Goal: Information Seeking & Learning: Learn about a topic

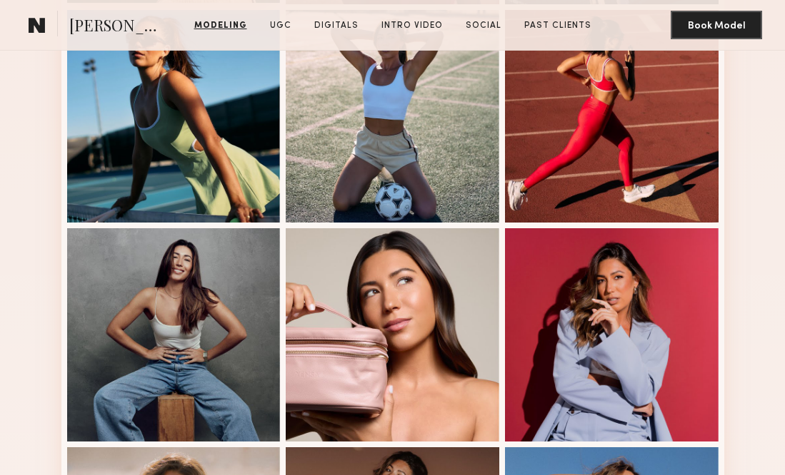
scroll to position [692, 0]
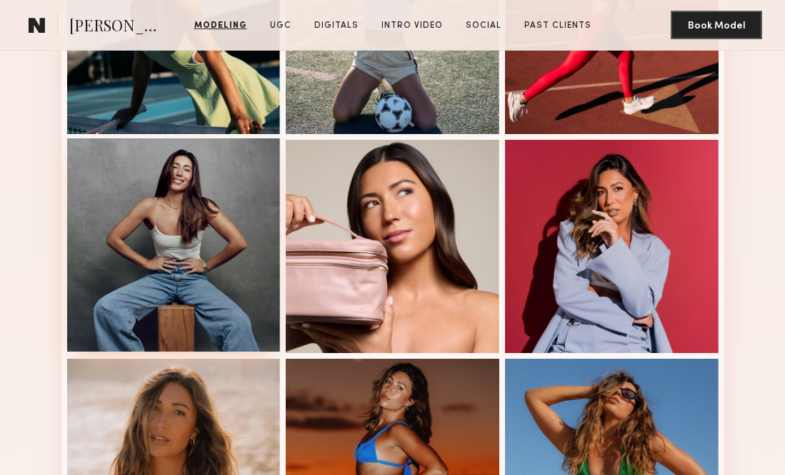
click at [198, 241] on div at bounding box center [173, 244] width 213 height 213
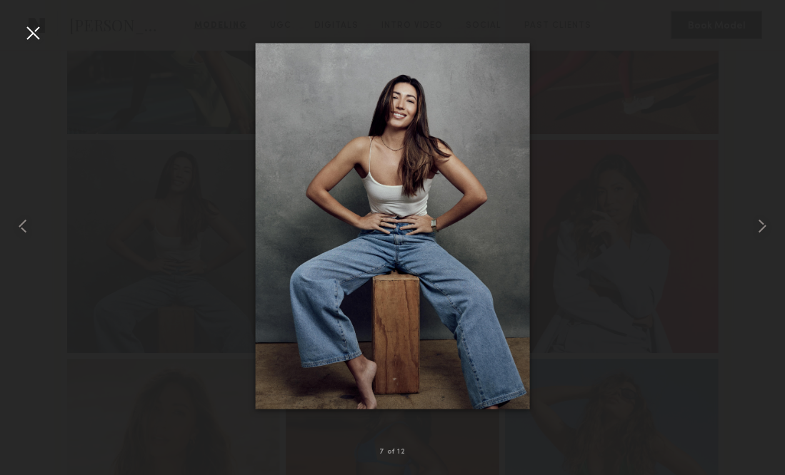
click at [37, 47] on div at bounding box center [392, 226] width 785 height 407
click at [34, 34] on div at bounding box center [32, 32] width 23 height 23
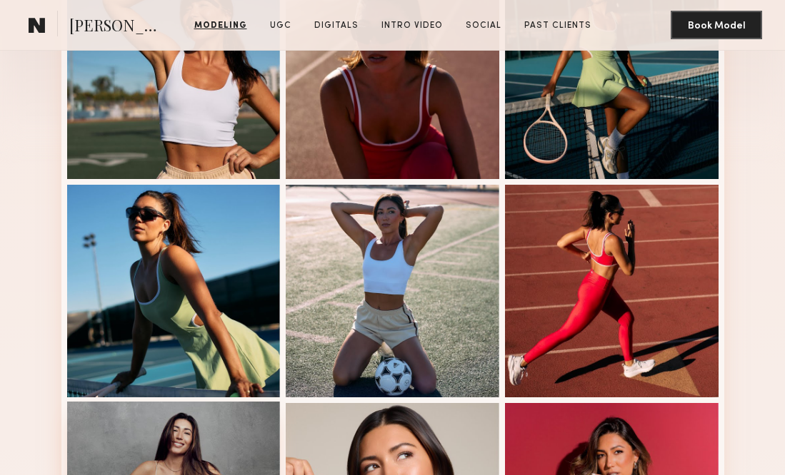
scroll to position [368, 0]
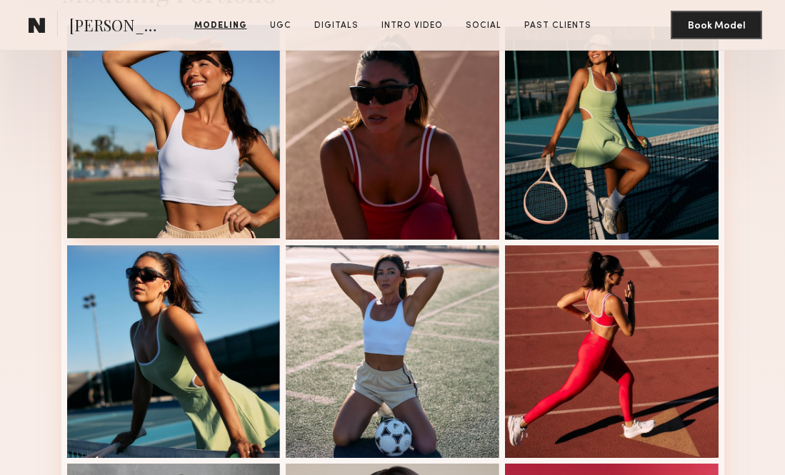
click at [210, 178] on div at bounding box center [173, 131] width 213 height 213
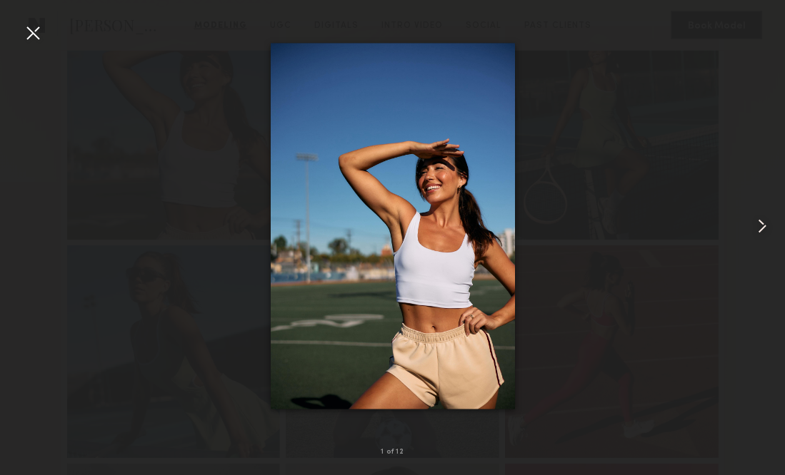
click at [36, 27] on div at bounding box center [32, 32] width 23 height 23
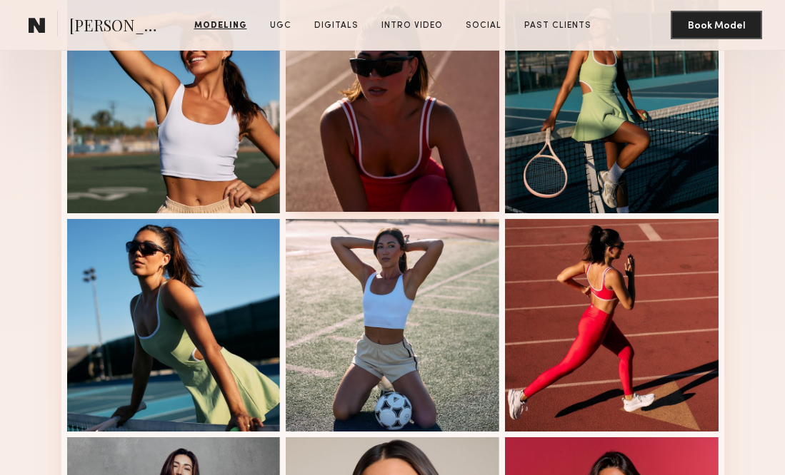
scroll to position [1050, 0]
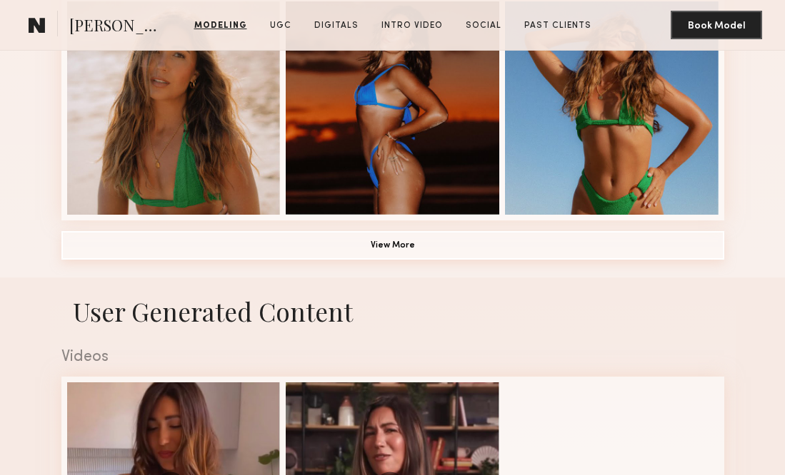
click at [368, 247] on button "View More" at bounding box center [392, 245] width 663 height 29
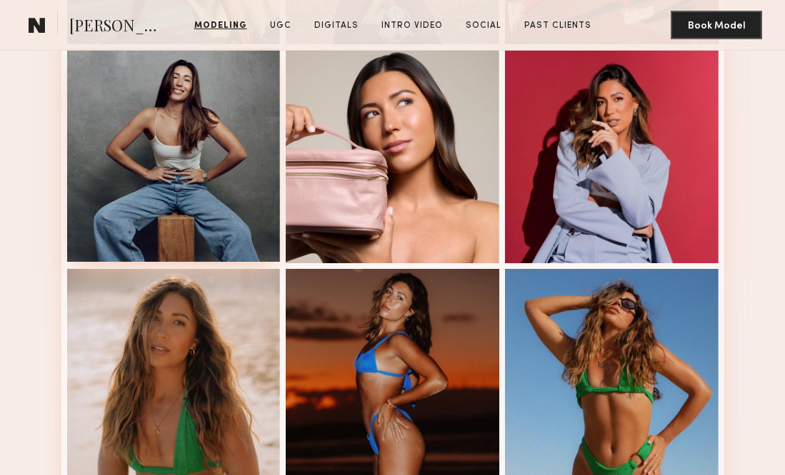
scroll to position [943, 0]
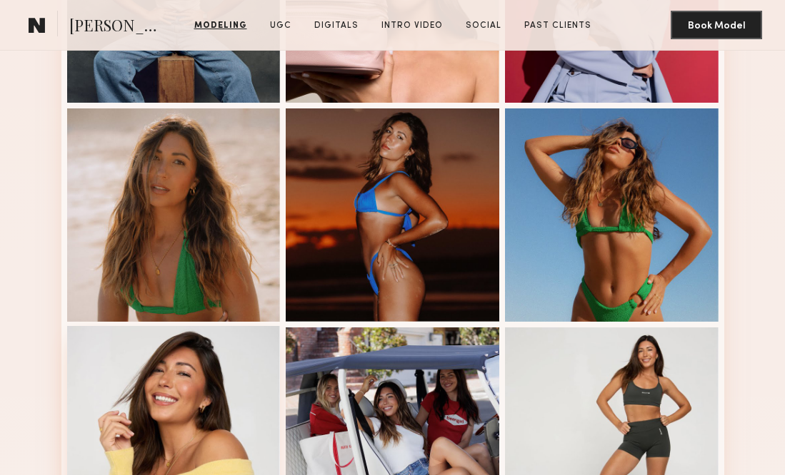
click at [211, 343] on div at bounding box center [173, 432] width 213 height 213
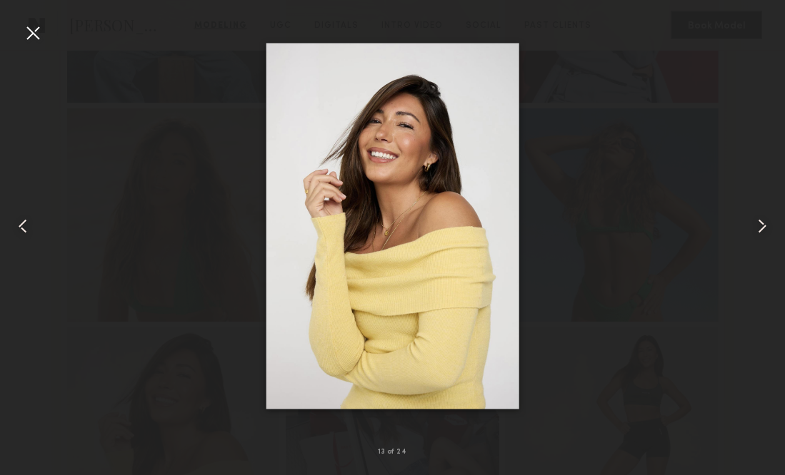
click at [31, 28] on div at bounding box center [32, 32] width 23 height 23
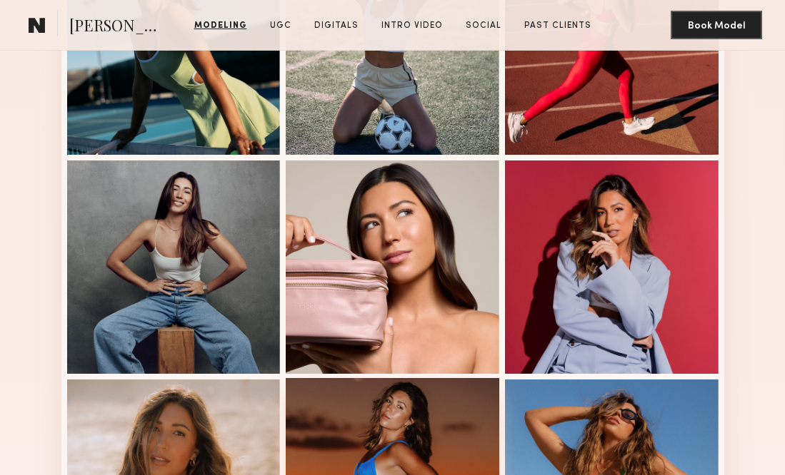
scroll to position [639, 0]
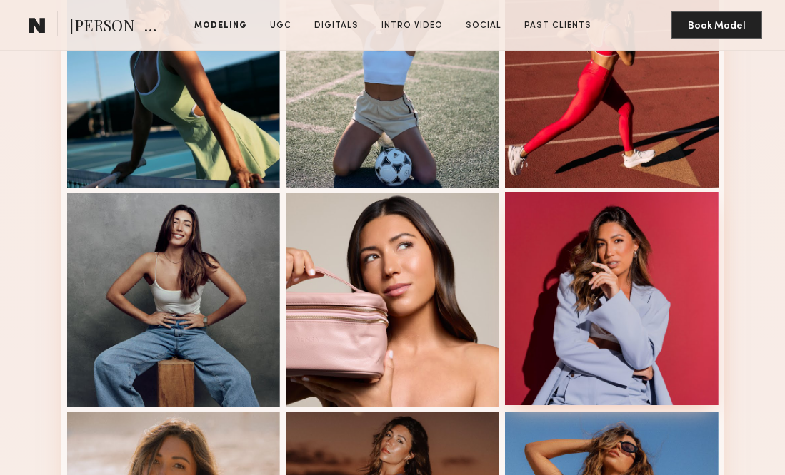
click at [570, 293] on div at bounding box center [611, 298] width 213 height 213
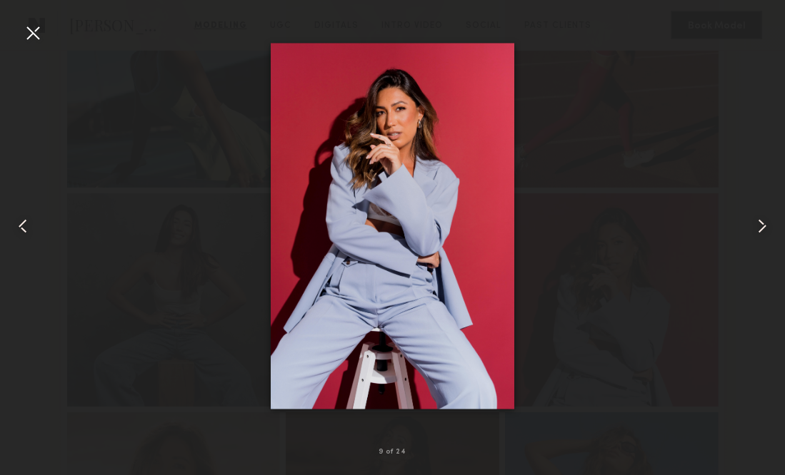
click at [44, 31] on div at bounding box center [32, 32] width 23 height 23
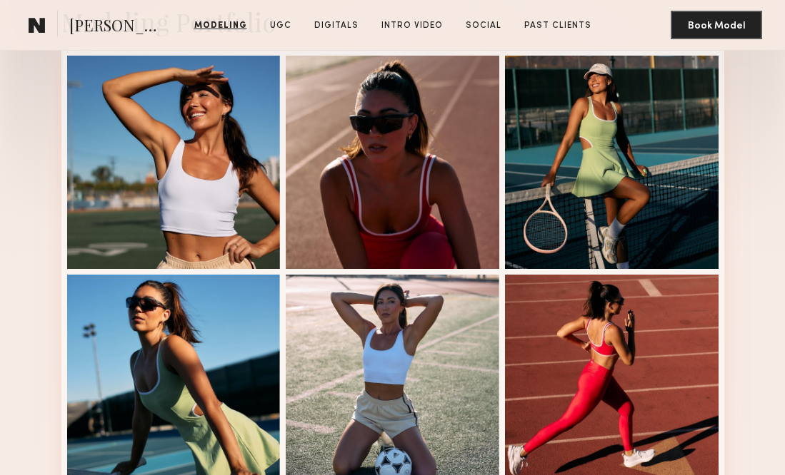
scroll to position [340, 0]
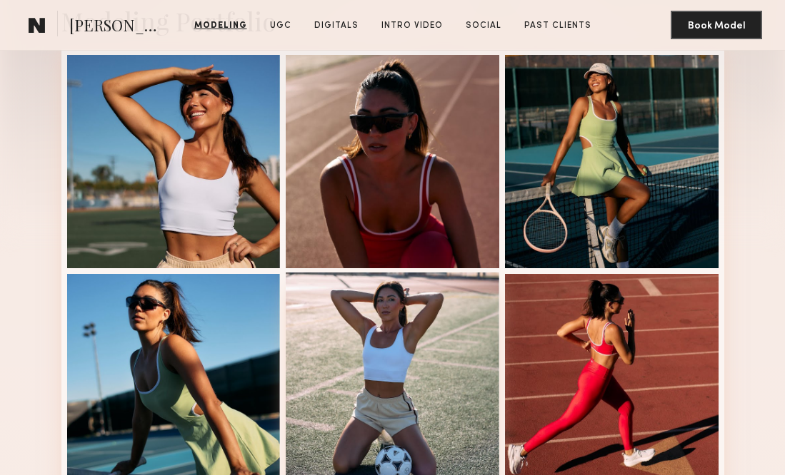
click at [411, 307] on div at bounding box center [392, 379] width 213 height 213
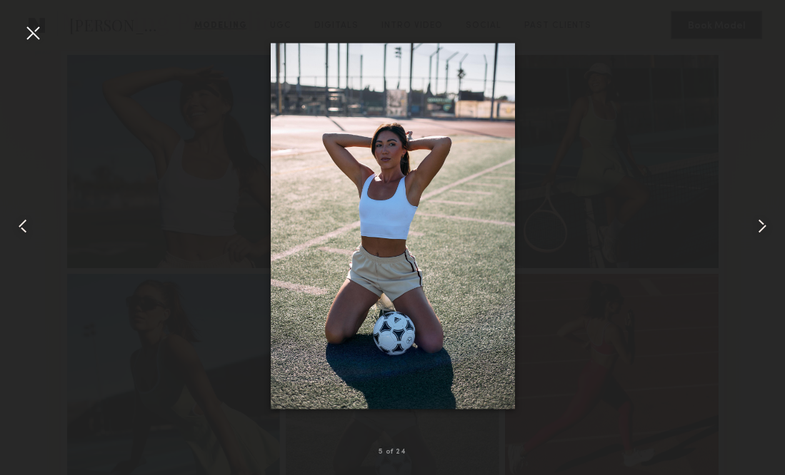
click at [28, 225] on common-icon at bounding box center [22, 226] width 23 height 23
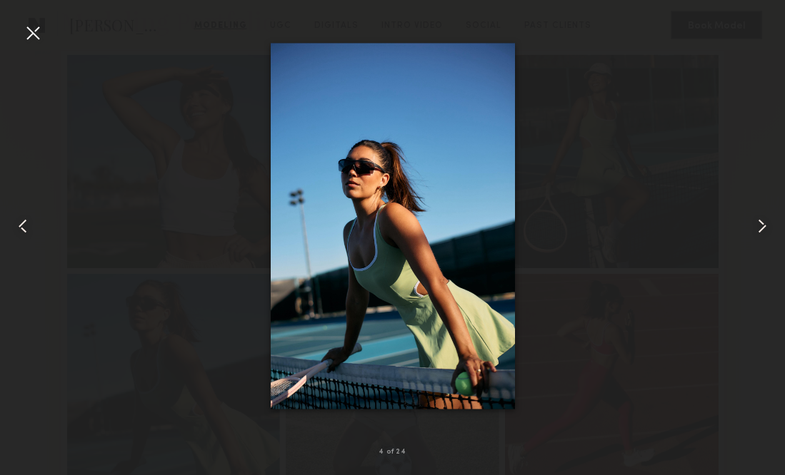
click at [29, 226] on common-icon at bounding box center [22, 226] width 23 height 23
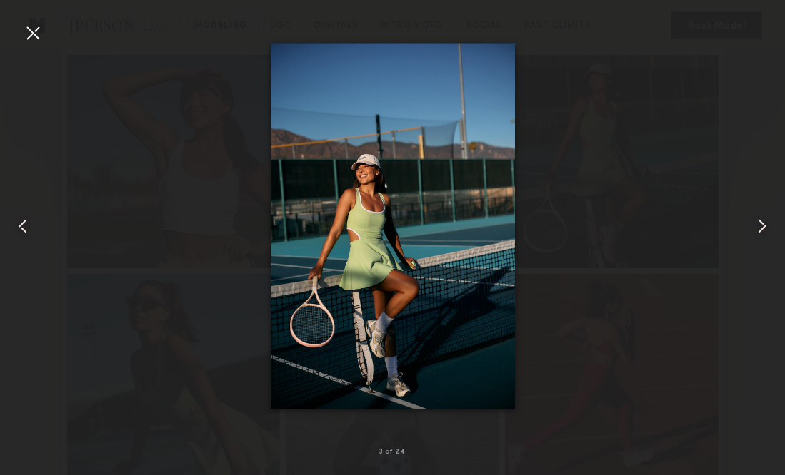
click at [29, 19] on nb-gallery-light "3 of 24" at bounding box center [392, 237] width 785 height 475
click at [34, 31] on div at bounding box center [32, 32] width 23 height 23
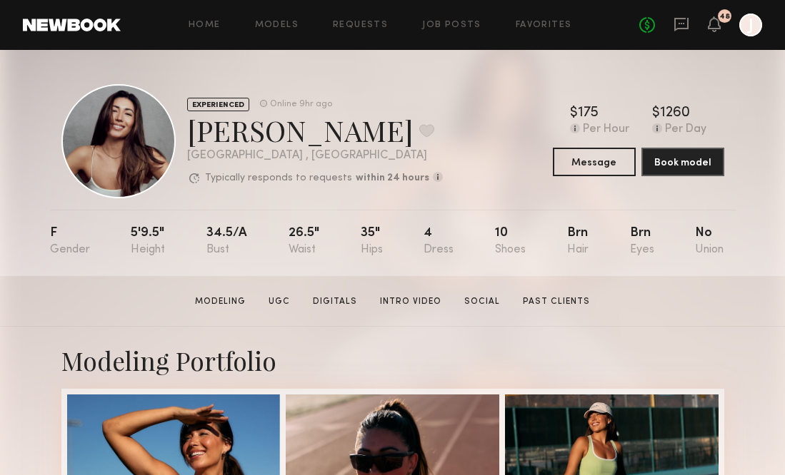
scroll to position [0, 0]
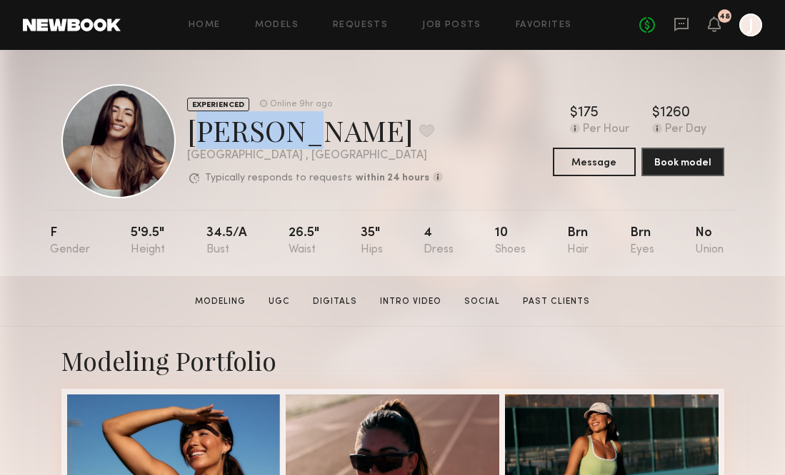
drag, startPoint x: 191, startPoint y: 134, endPoint x: 273, endPoint y: 136, distance: 82.8
click at [273, 136] on div "Elke K. Favorite" at bounding box center [315, 130] width 256 height 38
copy div "Elke K."
click at [465, 26] on link "Job Posts" at bounding box center [451, 25] width 59 height 9
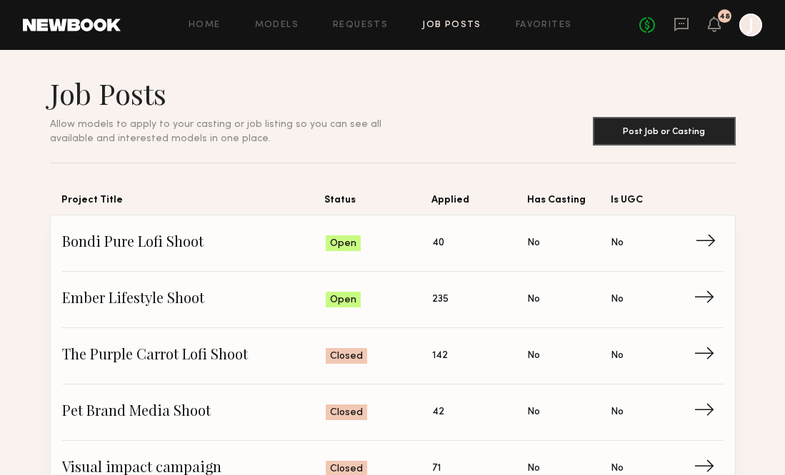
click at [701, 244] on span "→" at bounding box center [709, 243] width 29 height 21
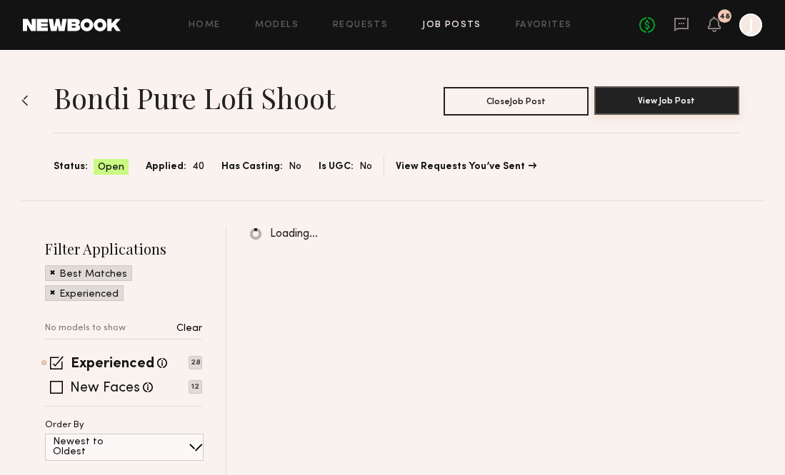
click at [641, 102] on button "View Job Post" at bounding box center [666, 100] width 145 height 29
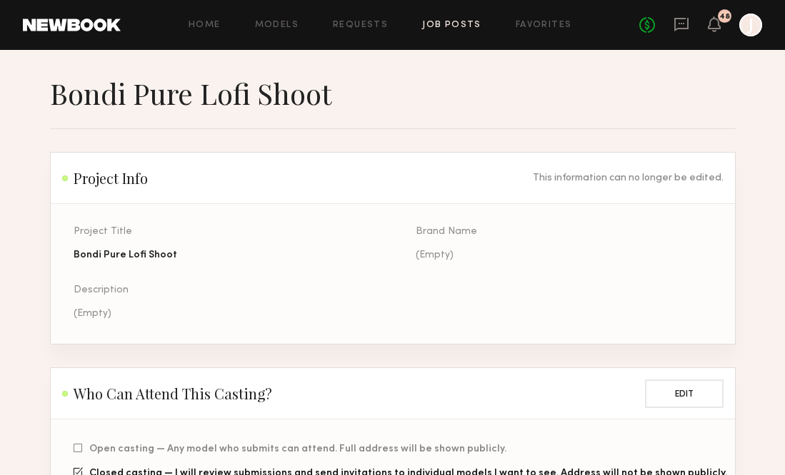
click at [453, 21] on link "Job Posts" at bounding box center [451, 25] width 59 height 9
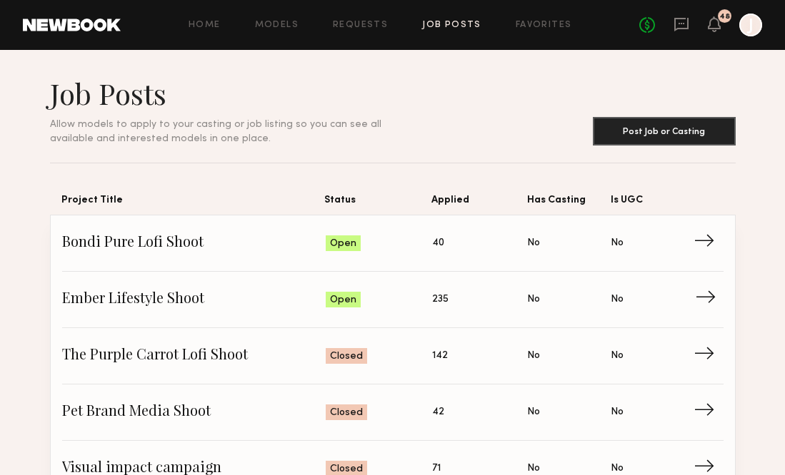
click at [706, 291] on span "→" at bounding box center [709, 299] width 29 height 21
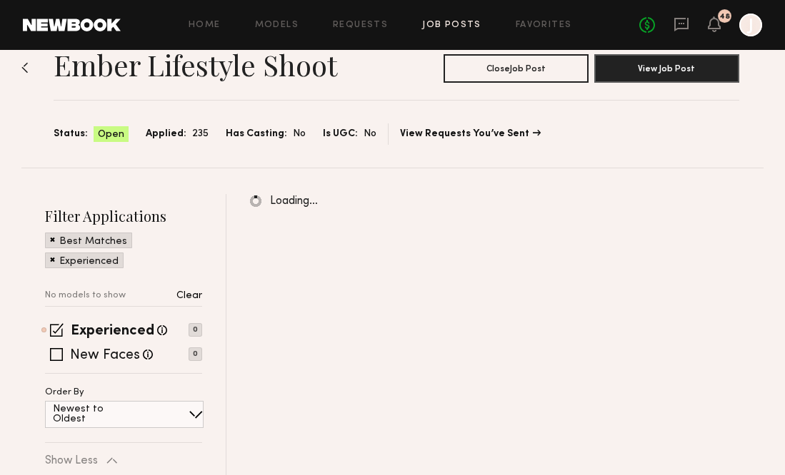
scroll to position [34, 0]
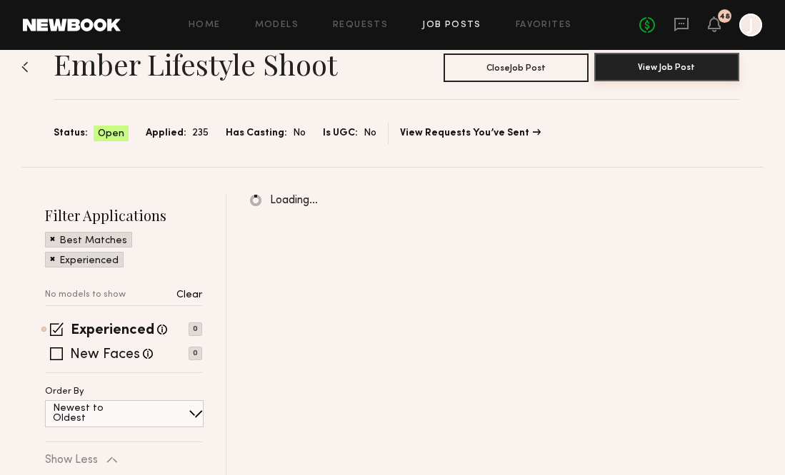
click at [643, 71] on button "View Job Post" at bounding box center [666, 67] width 145 height 29
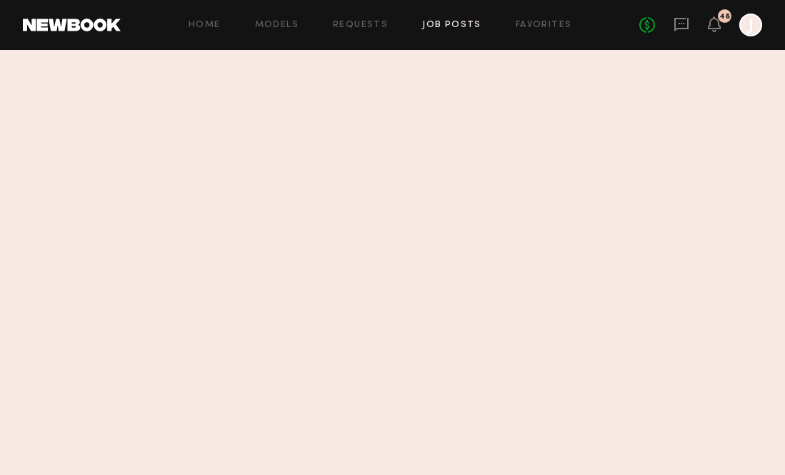
click at [435, 28] on link "Job Posts" at bounding box center [451, 25] width 59 height 9
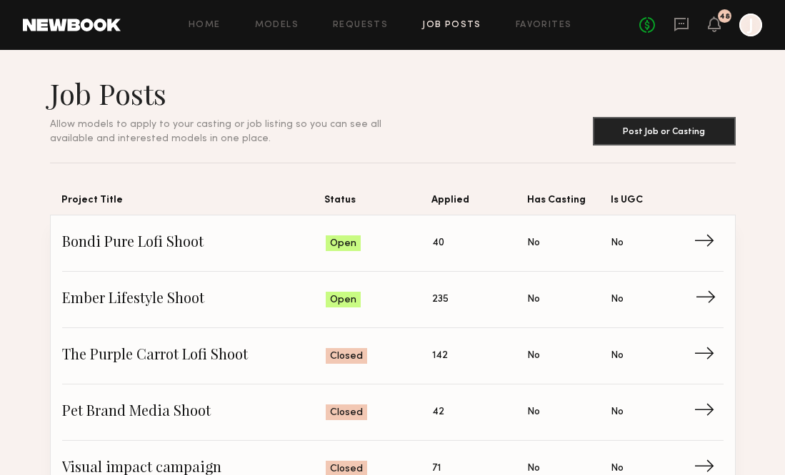
click at [706, 293] on span "→" at bounding box center [709, 299] width 29 height 21
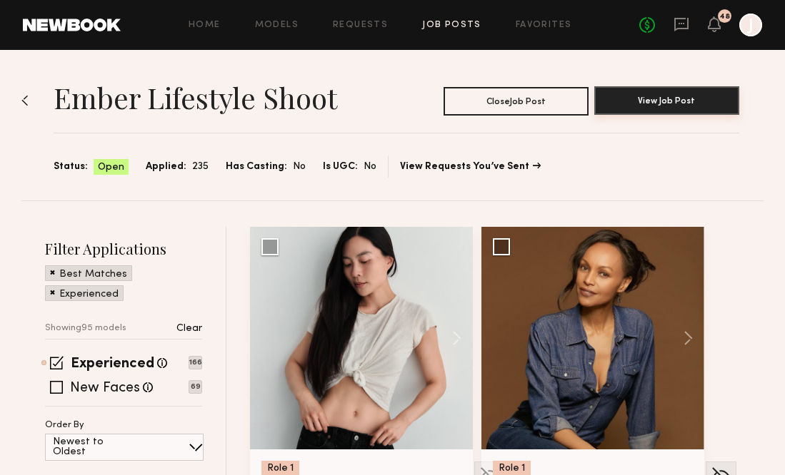
click at [653, 101] on button "View Job Post" at bounding box center [666, 100] width 145 height 29
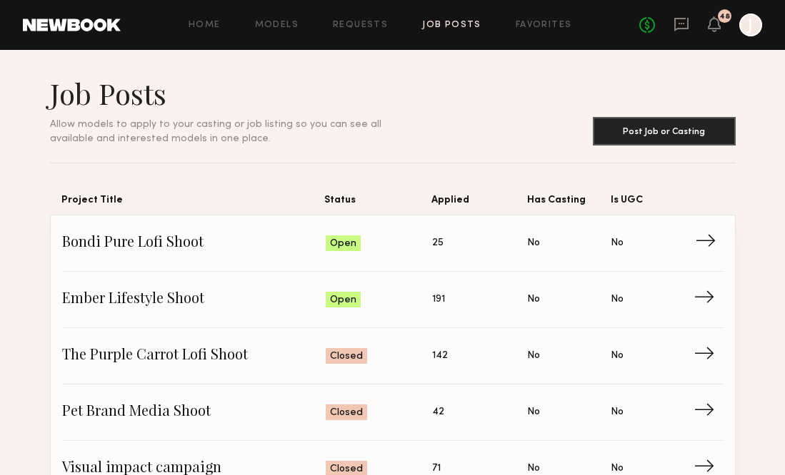
click at [700, 235] on span "→" at bounding box center [709, 243] width 29 height 21
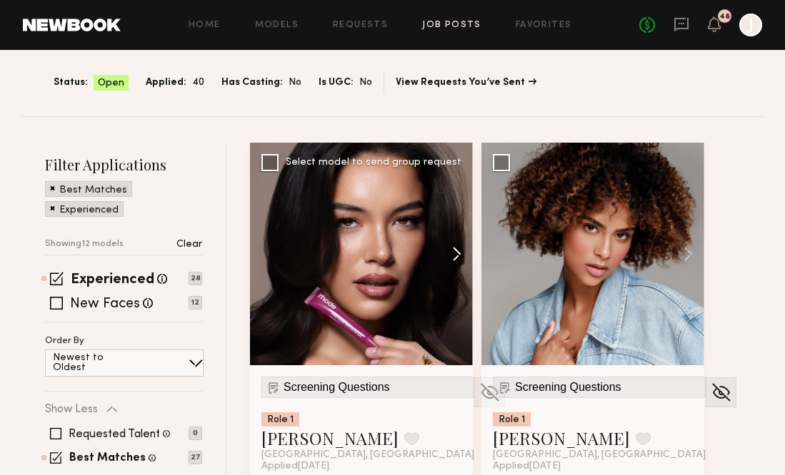
scroll to position [85, 0]
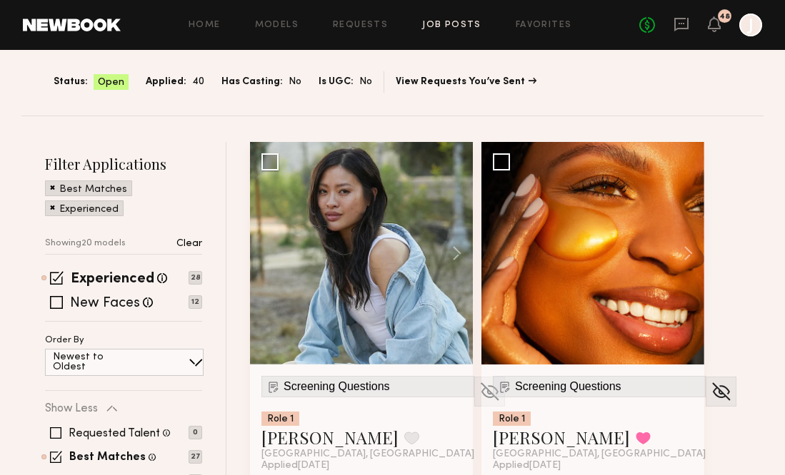
click at [460, 249] on button at bounding box center [450, 253] width 46 height 223
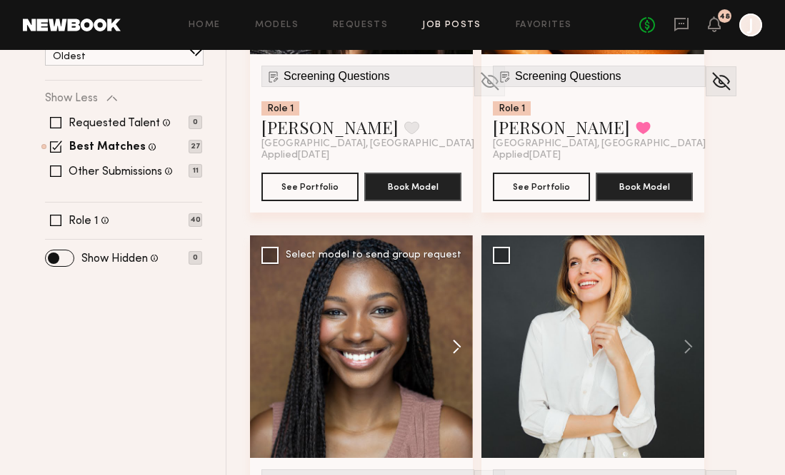
scroll to position [436, 0]
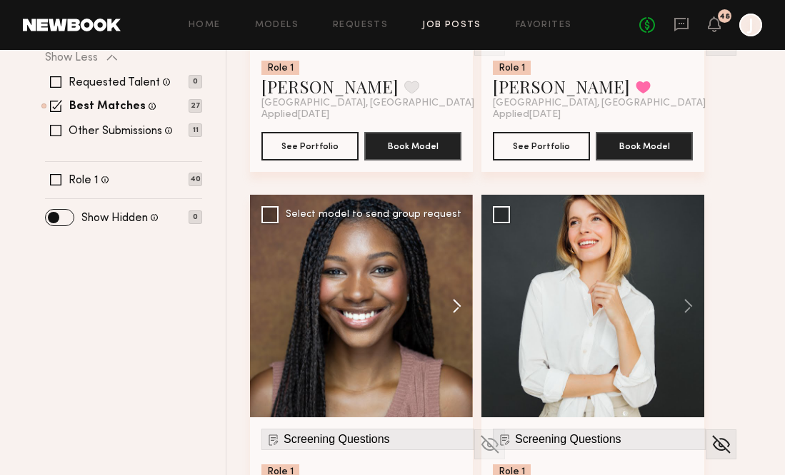
click at [456, 299] on button at bounding box center [450, 306] width 46 height 223
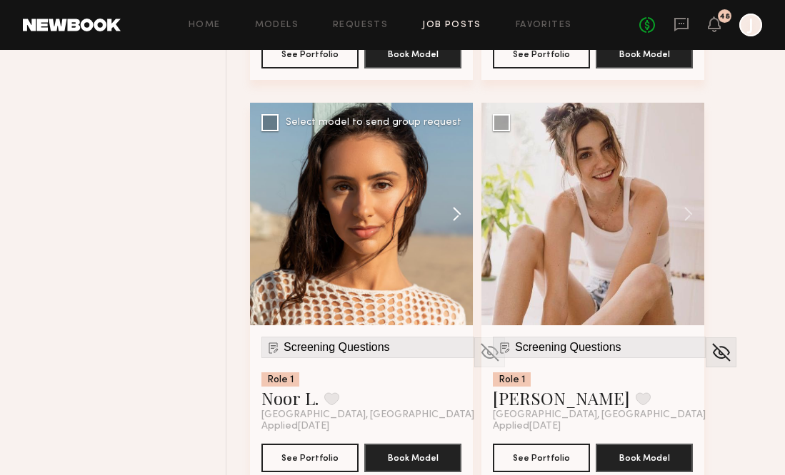
scroll to position [918, 0]
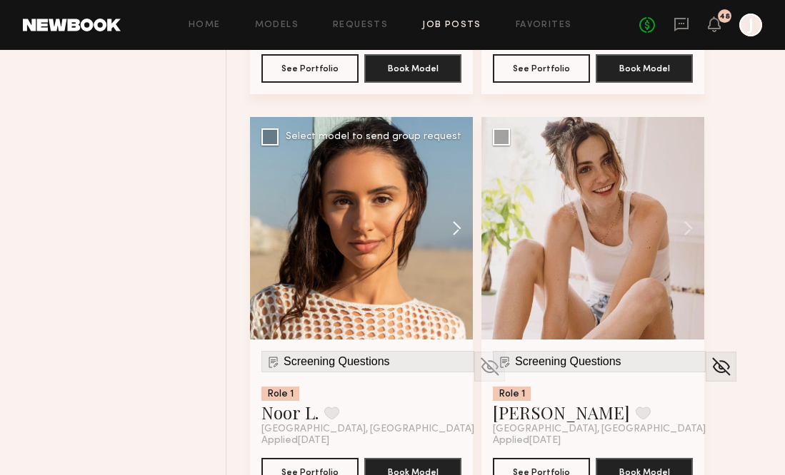
click at [459, 226] on button at bounding box center [450, 228] width 46 height 223
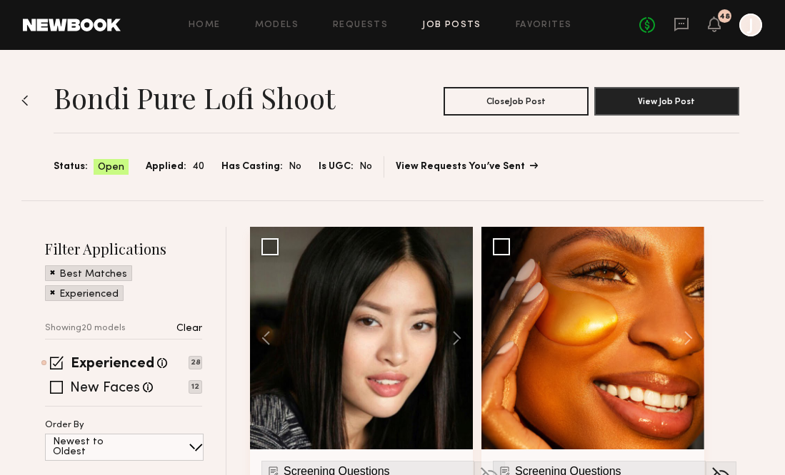
scroll to position [0, 0]
click at [465, 26] on link "Job Posts" at bounding box center [451, 25] width 59 height 9
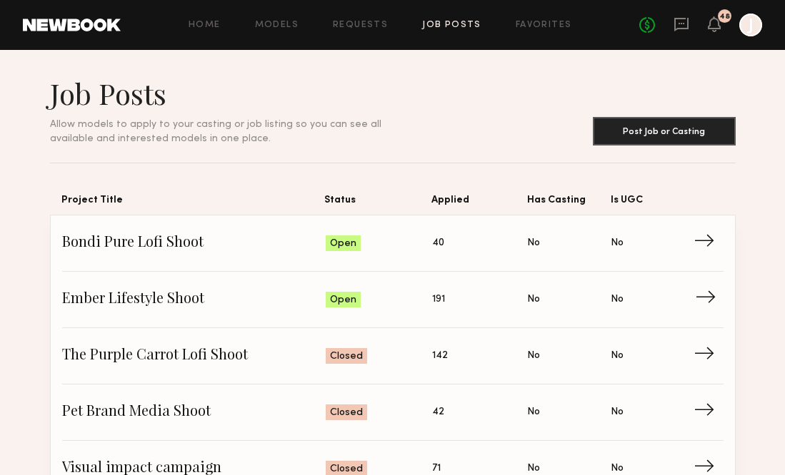
click at [702, 303] on span "→" at bounding box center [709, 299] width 29 height 21
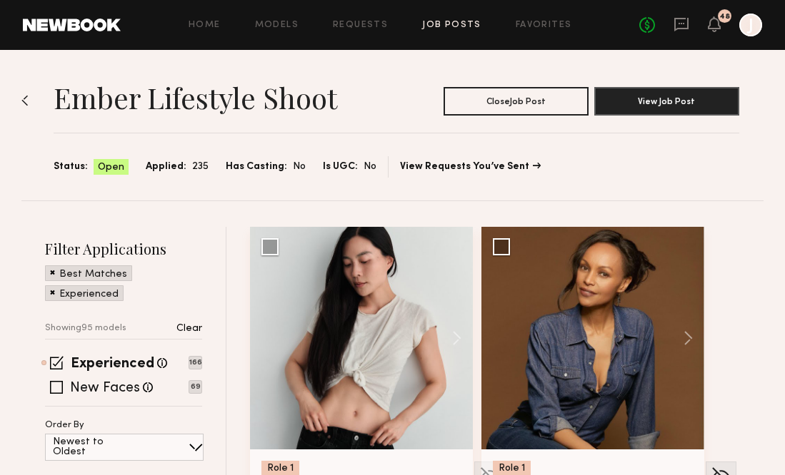
click at [447, 18] on div "Home Models Requests Job Posts Favorites Sign Out No fees up to $5,000 48 J" at bounding box center [441, 25] width 641 height 23
click at [447, 22] on link "Job Posts" at bounding box center [451, 25] width 59 height 9
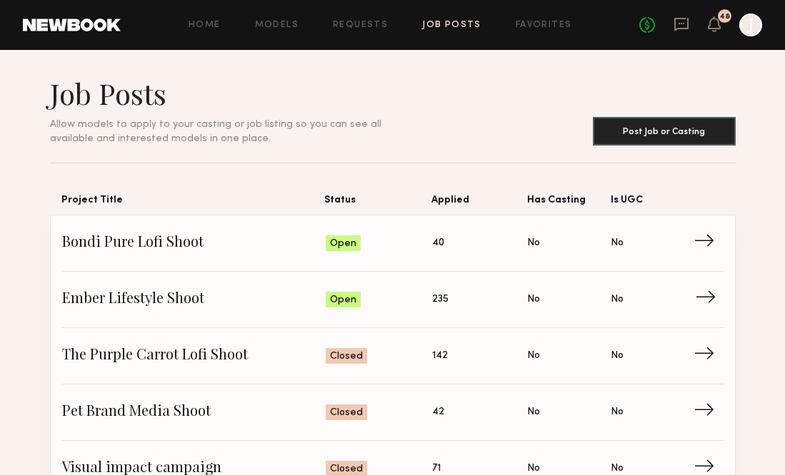
click at [704, 298] on span "→" at bounding box center [709, 299] width 29 height 21
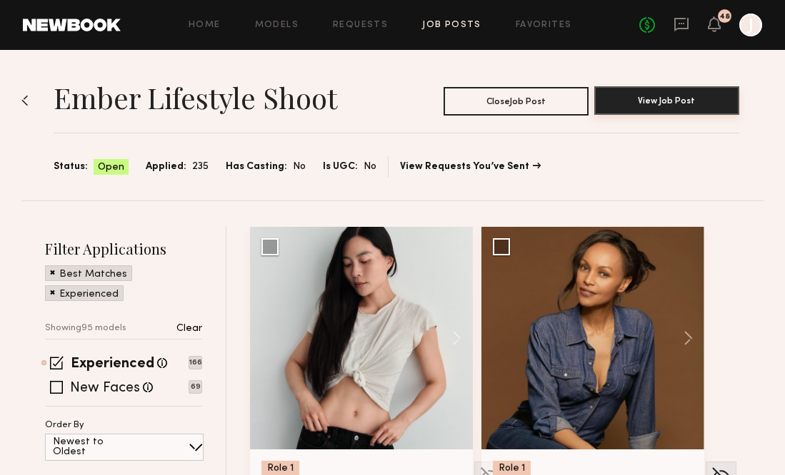
click at [638, 101] on button "View Job Post" at bounding box center [666, 100] width 145 height 29
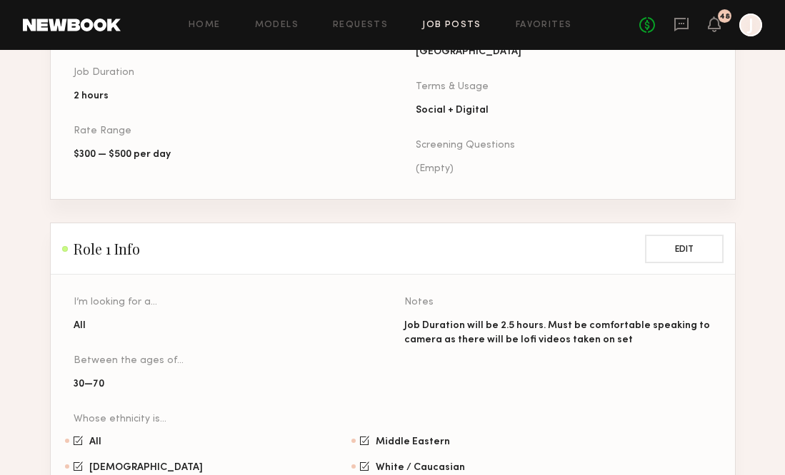
scroll to position [609, 0]
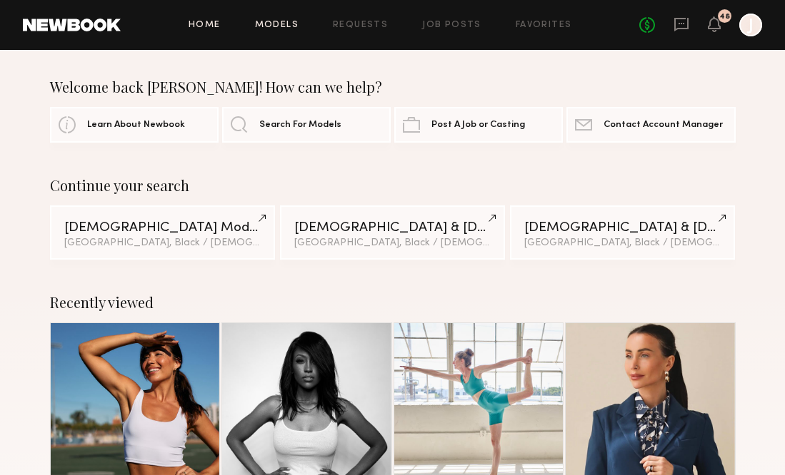
click at [286, 25] on link "Models" at bounding box center [277, 25] width 44 height 9
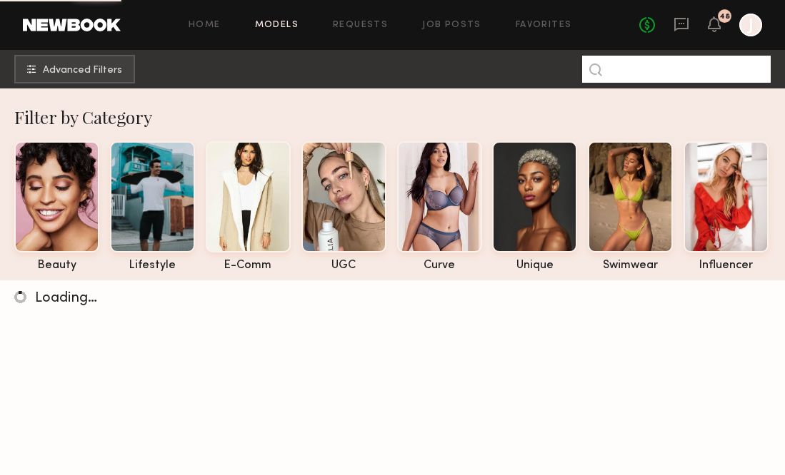
click at [655, 67] on input at bounding box center [676, 69] width 188 height 27
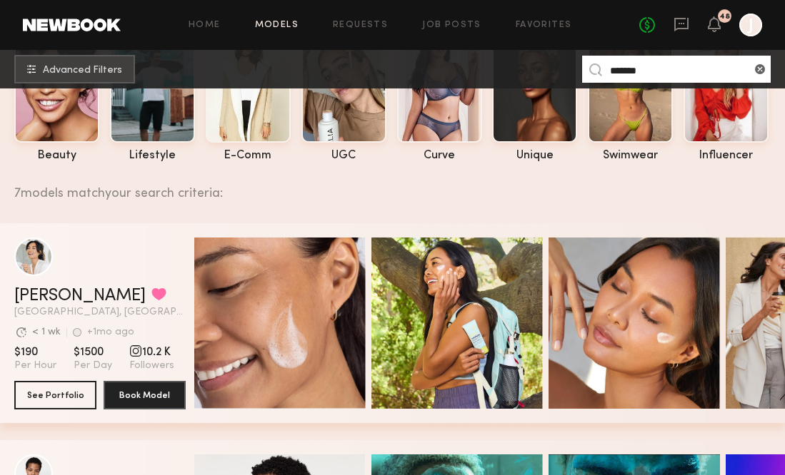
scroll to position [113, 0]
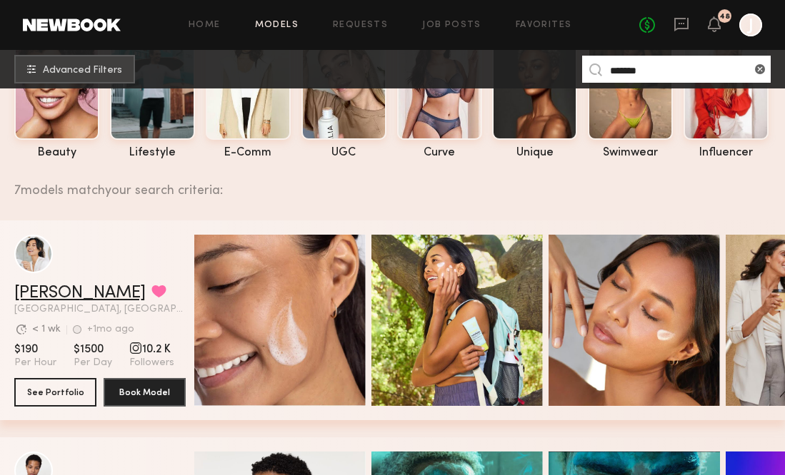
type input "*******"
click at [66, 296] on link "Camille T." at bounding box center [79, 293] width 131 height 17
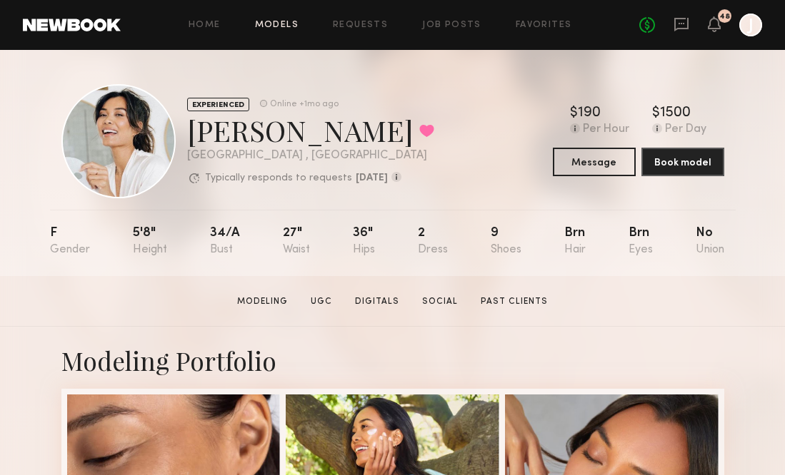
click at [289, 21] on link "Models" at bounding box center [277, 25] width 44 height 9
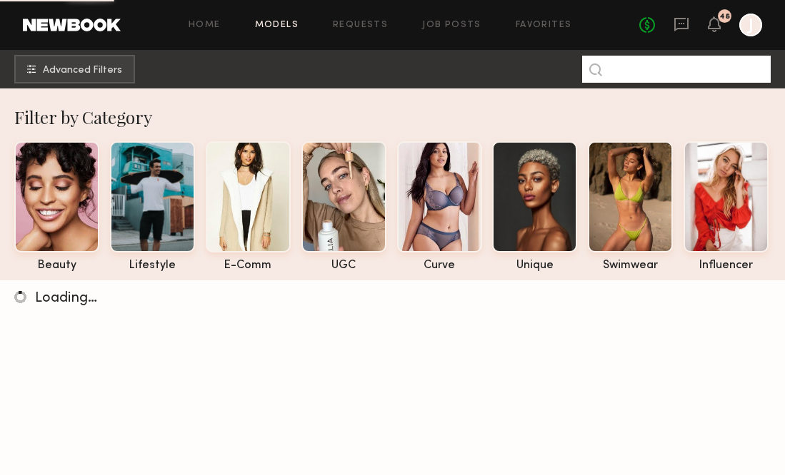
click at [637, 79] on input at bounding box center [676, 69] width 188 height 27
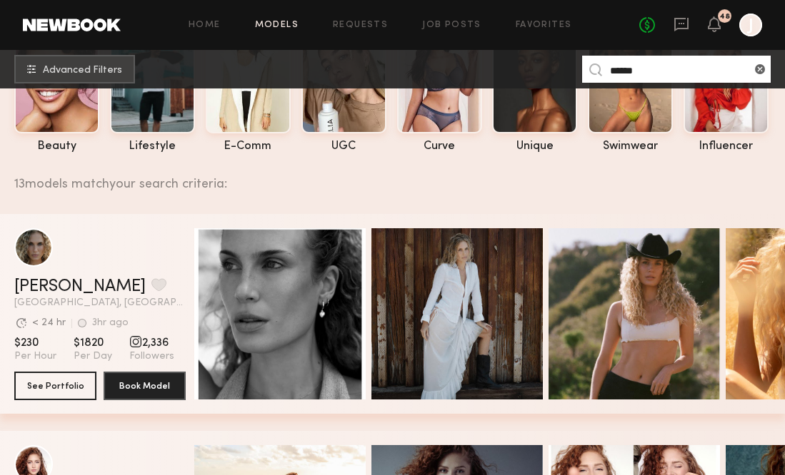
scroll to position [115, 0]
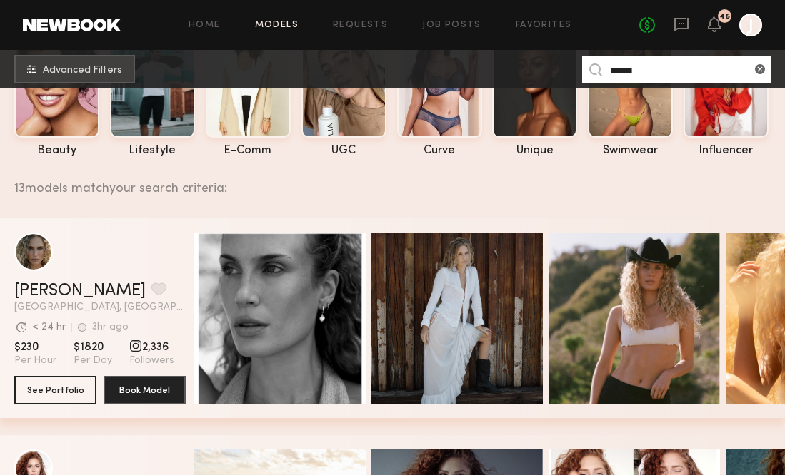
drag, startPoint x: 658, startPoint y: 73, endPoint x: 548, endPoint y: 73, distance: 109.9
click at [548, 73] on nb-browse-subheader "Advanced Filters ******" at bounding box center [392, 69] width 785 height 39
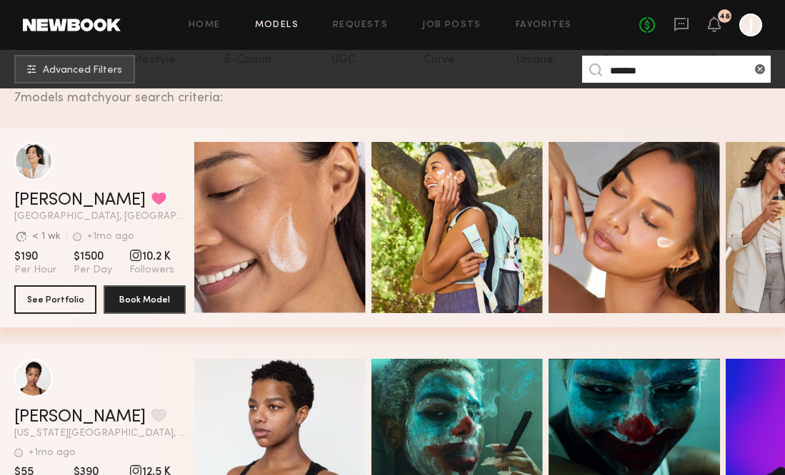
scroll to position [207, 0]
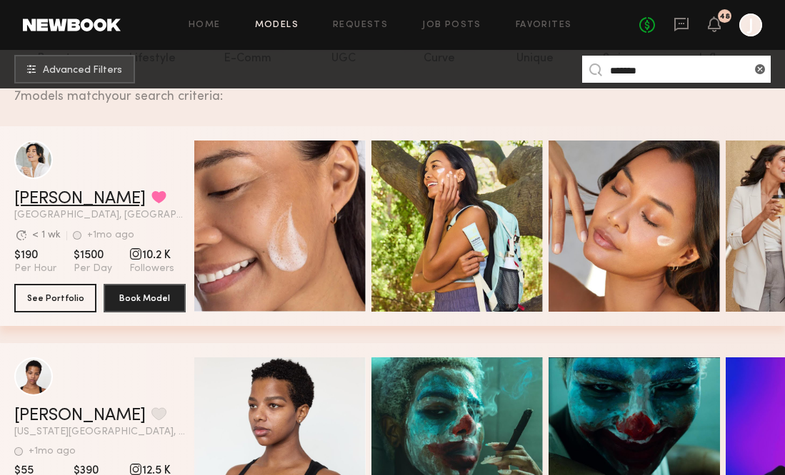
type input "*******"
click at [57, 198] on link "Camille T." at bounding box center [79, 199] width 131 height 17
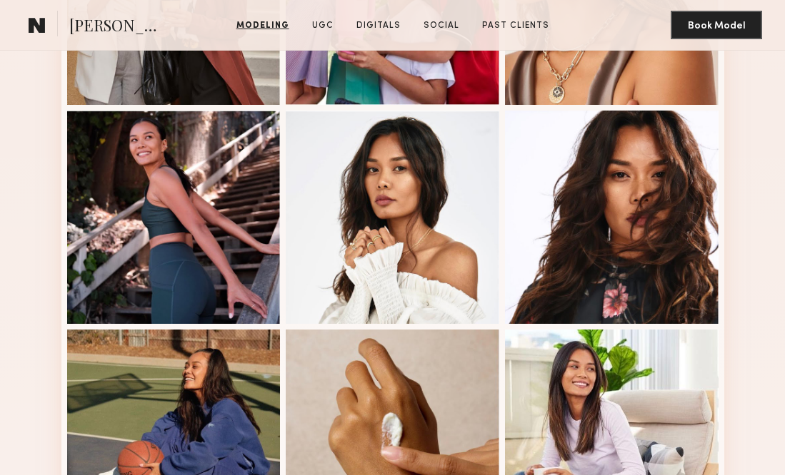
scroll to position [726, 0]
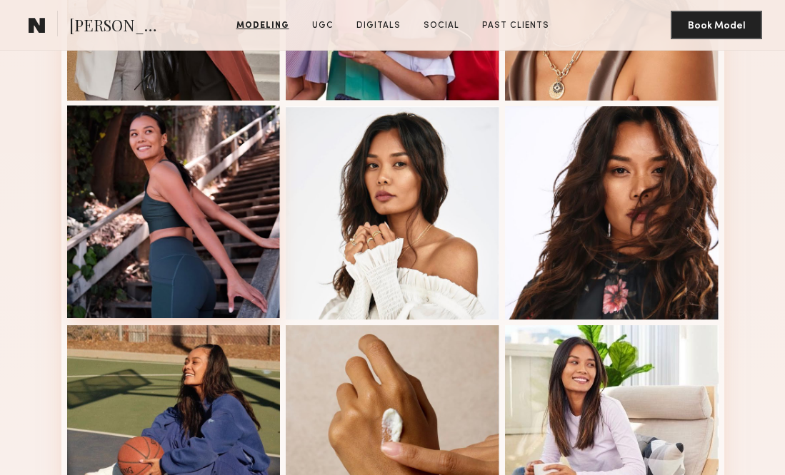
click at [214, 234] on div at bounding box center [173, 211] width 213 height 213
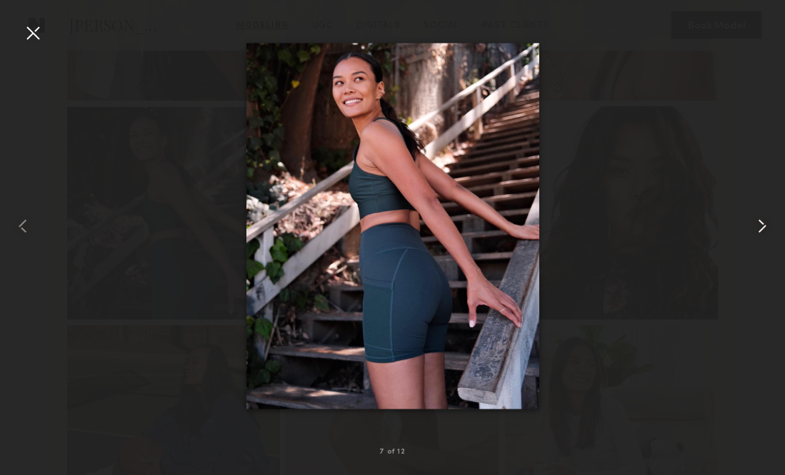
click at [762, 228] on common-icon at bounding box center [761, 226] width 23 height 23
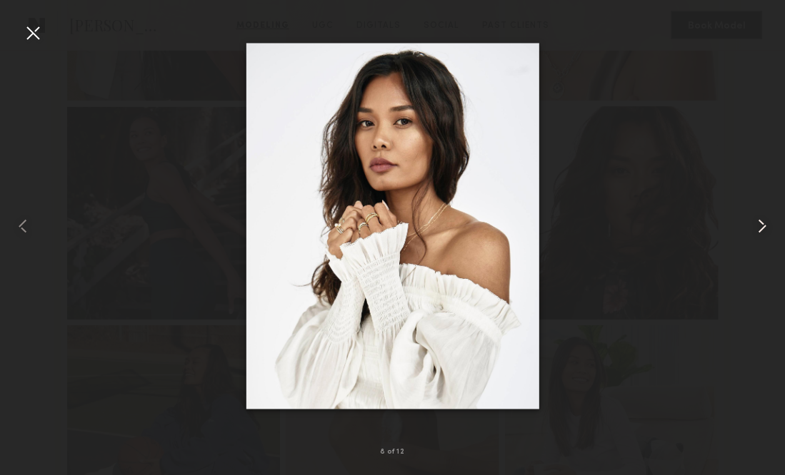
click at [762, 227] on common-icon at bounding box center [761, 226] width 23 height 23
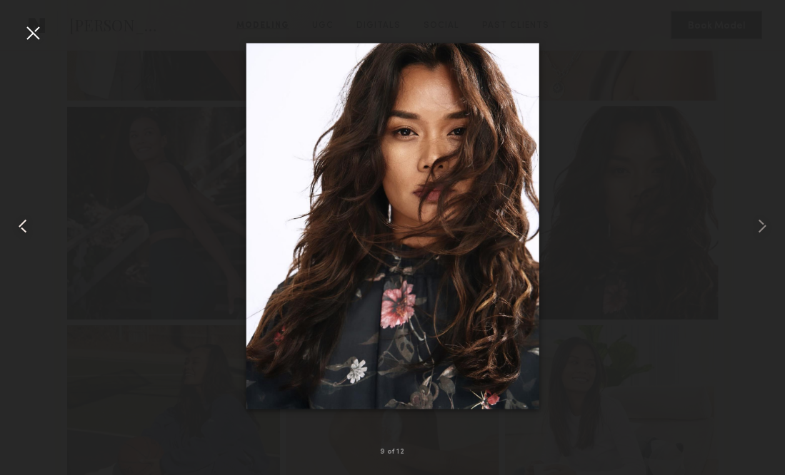
click at [17, 228] on common-icon at bounding box center [22, 226] width 23 height 23
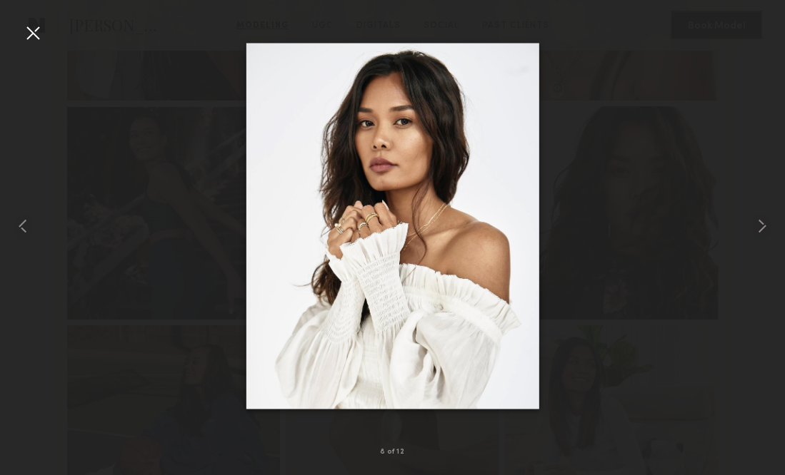
click at [32, 36] on div at bounding box center [32, 32] width 23 height 23
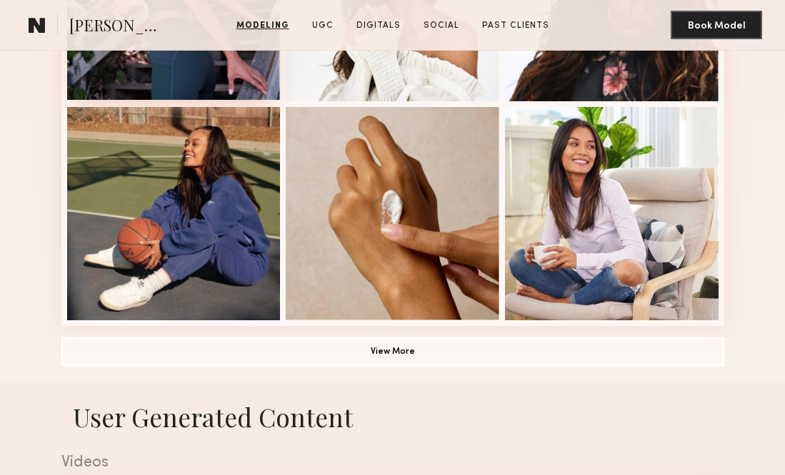
scroll to position [948, 0]
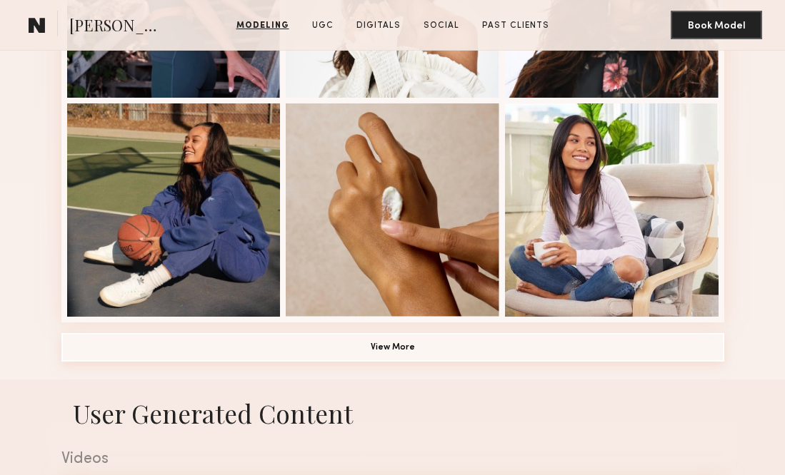
click at [327, 346] on button "View More" at bounding box center [392, 347] width 663 height 29
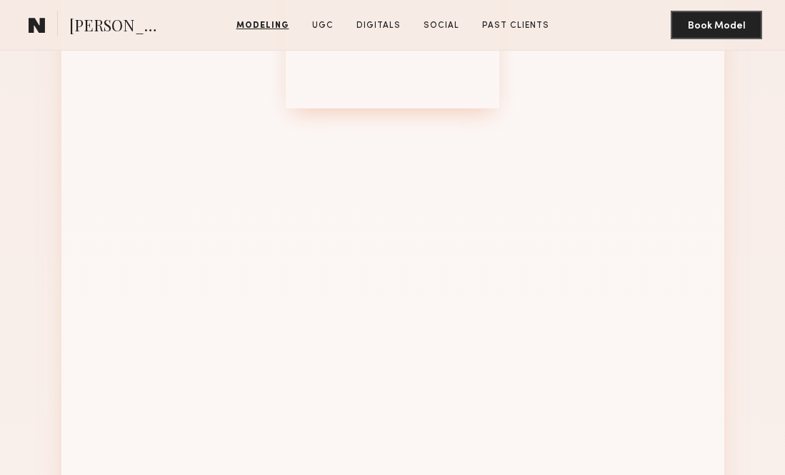
scroll to position [1376, 0]
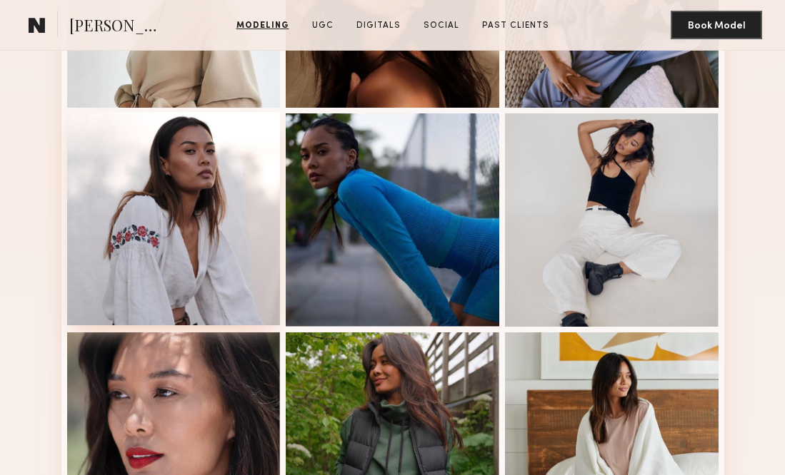
click at [266, 229] on div at bounding box center [173, 218] width 213 height 213
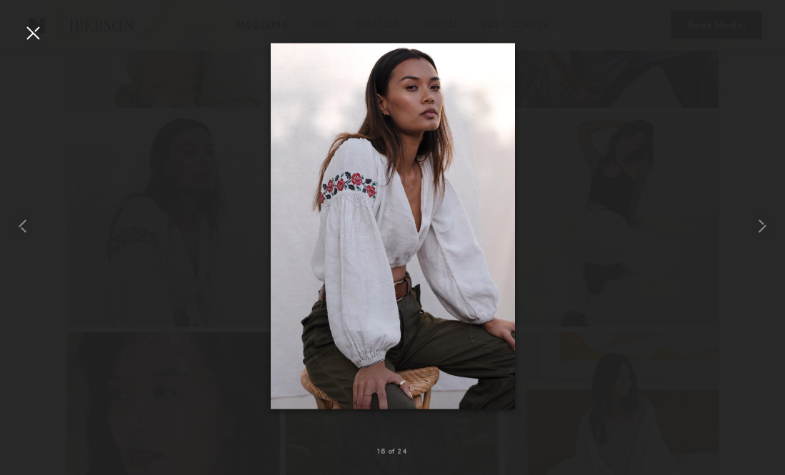
click at [31, 31] on div at bounding box center [32, 32] width 23 height 23
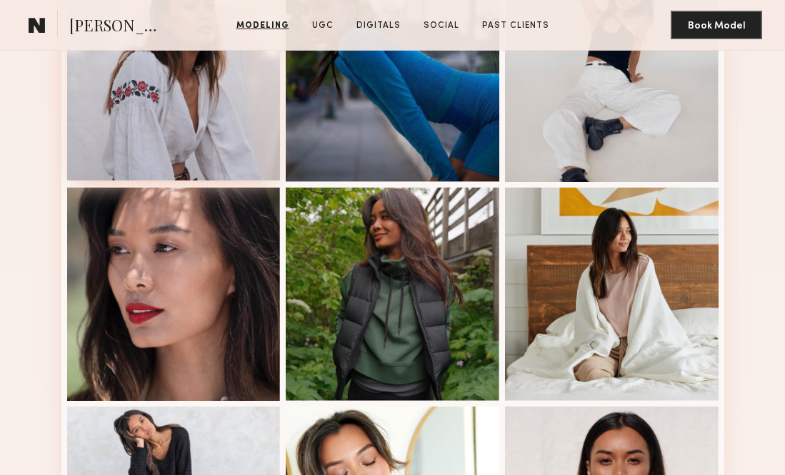
scroll to position [1525, 0]
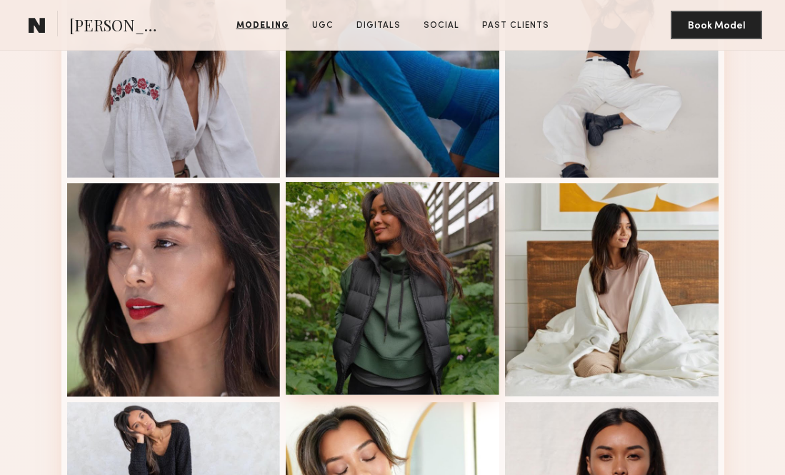
click at [401, 306] on div at bounding box center [392, 288] width 213 height 213
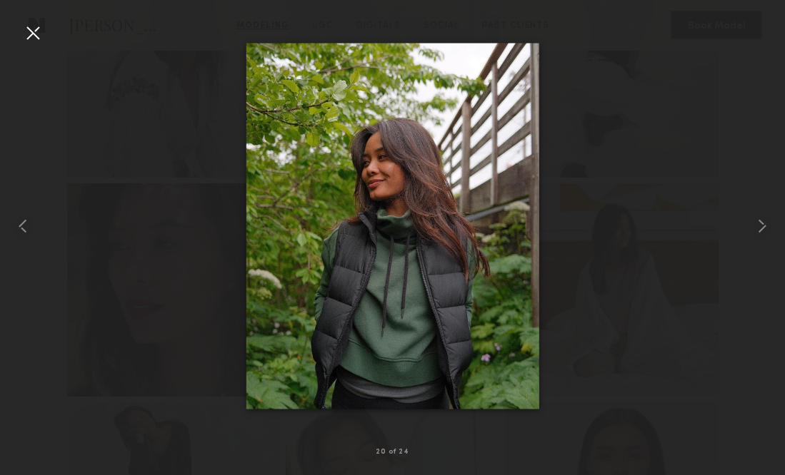
click at [31, 30] on div at bounding box center [32, 32] width 23 height 23
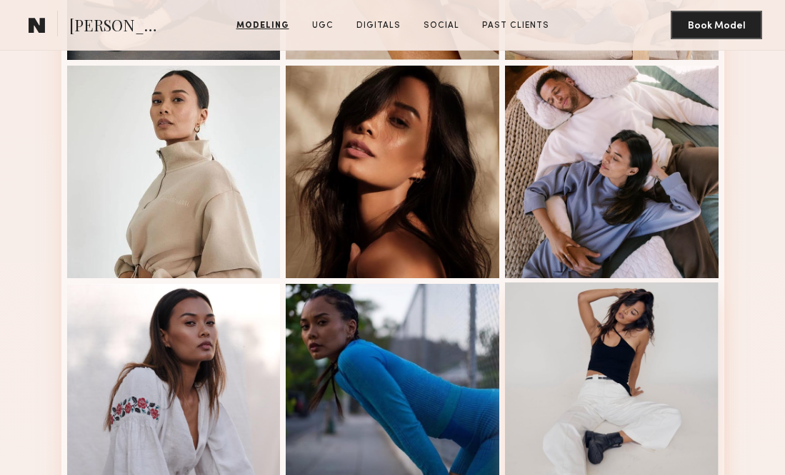
scroll to position [1200, 0]
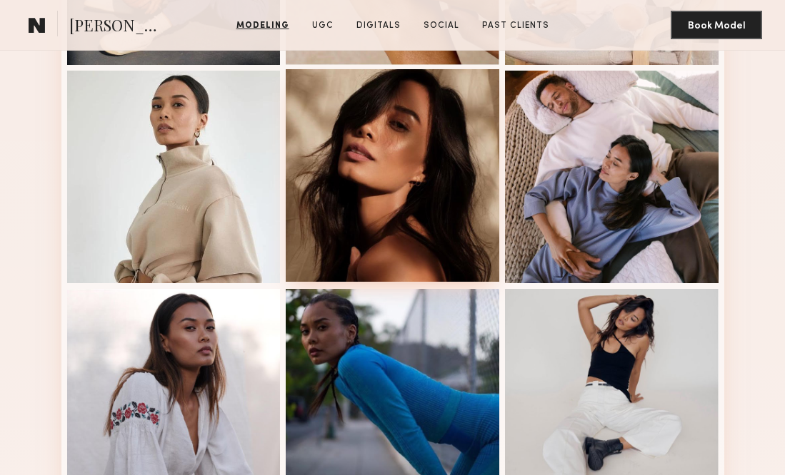
click at [477, 259] on div at bounding box center [392, 175] width 213 height 213
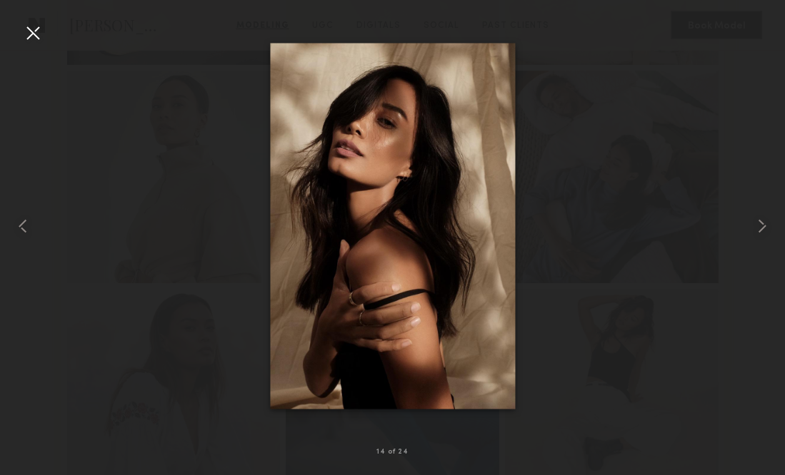
click at [23, 28] on div at bounding box center [32, 32] width 23 height 23
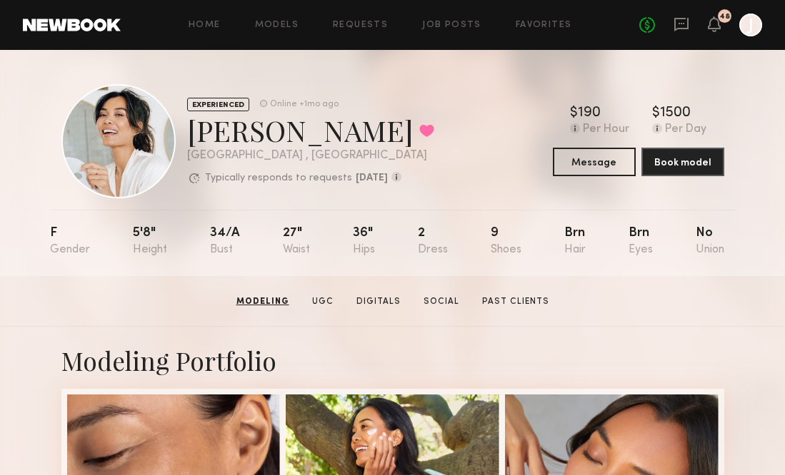
scroll to position [0, 0]
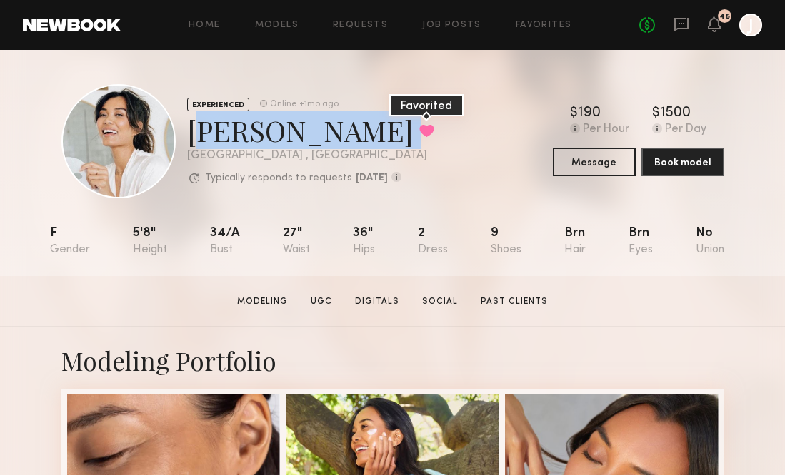
drag, startPoint x: 187, startPoint y: 129, endPoint x: 317, endPoint y: 134, distance: 130.0
click at [317, 134] on div "Camille T. Favorited" at bounding box center [310, 130] width 247 height 38
copy div "Camille T. Favorited"
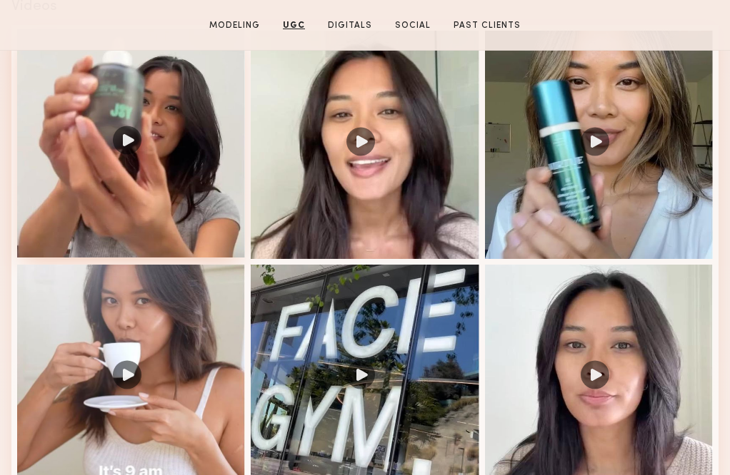
scroll to position [2360, 0]
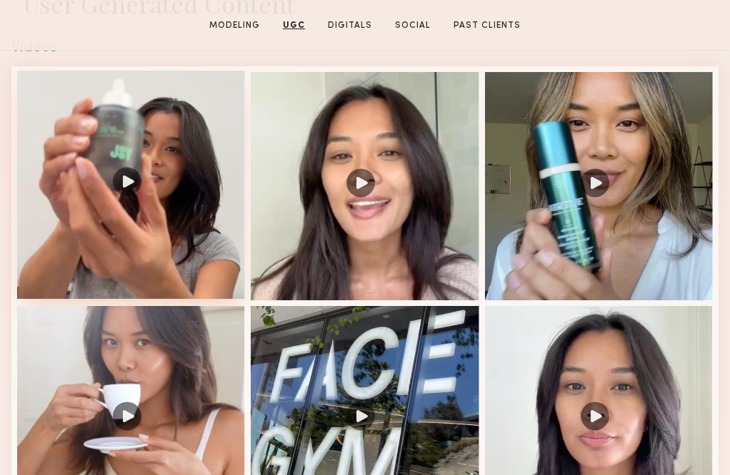
click at [172, 191] on div at bounding box center [131, 185] width 228 height 228
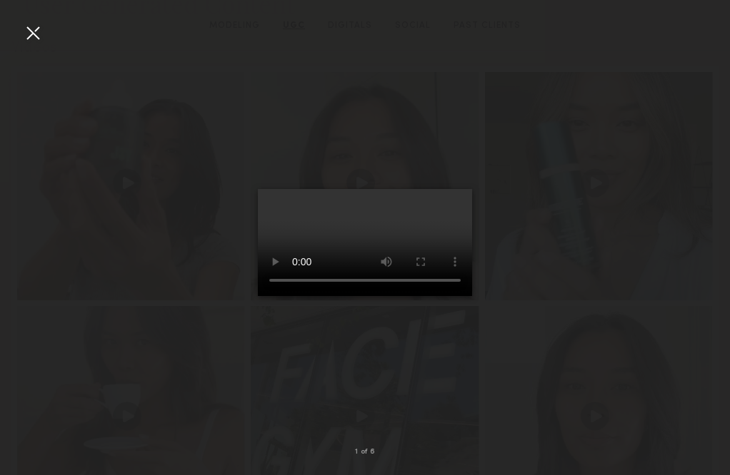
click at [367, 253] on video at bounding box center [365, 242] width 214 height 107
click at [454, 189] on video at bounding box center [365, 242] width 214 height 107
click at [447, 189] on video at bounding box center [365, 242] width 214 height 107
click at [281, 296] on video at bounding box center [365, 242] width 214 height 107
click at [705, 226] on common-icon at bounding box center [706, 226] width 23 height 23
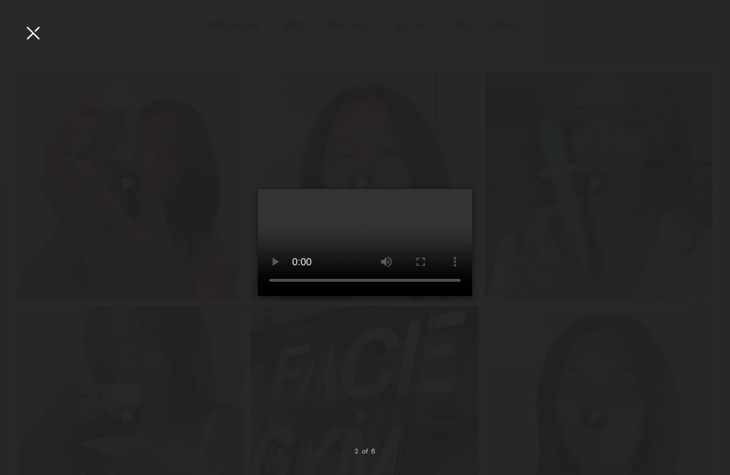
click at [33, 26] on div at bounding box center [32, 32] width 23 height 23
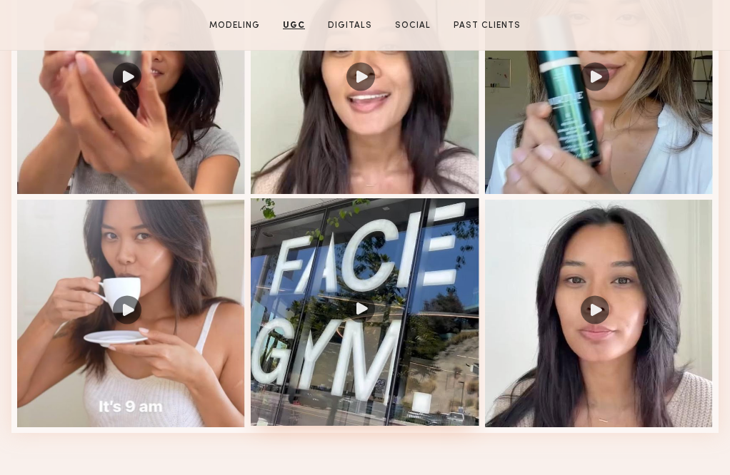
scroll to position [2471, 0]
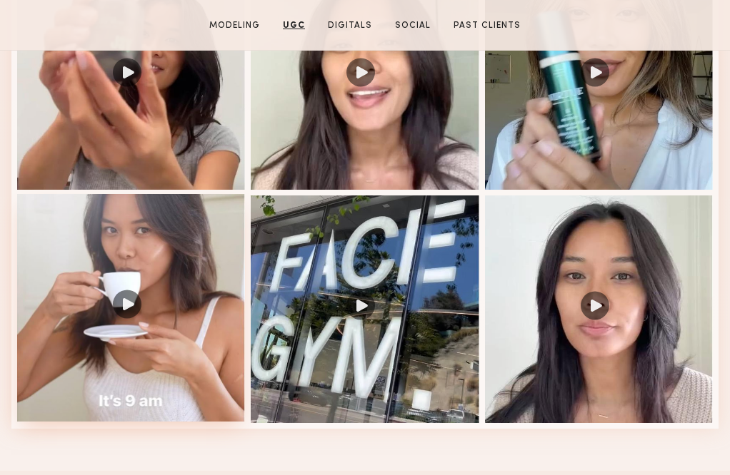
click at [191, 271] on div at bounding box center [131, 308] width 228 height 228
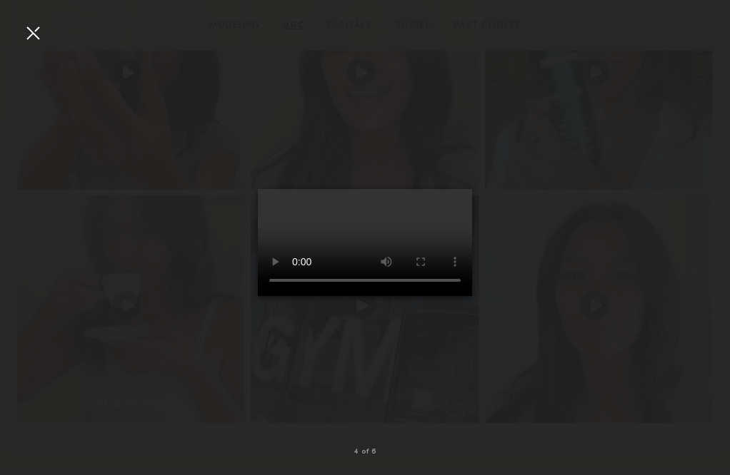
click at [450, 189] on video at bounding box center [365, 242] width 214 height 107
click at [30, 31] on div at bounding box center [32, 32] width 23 height 23
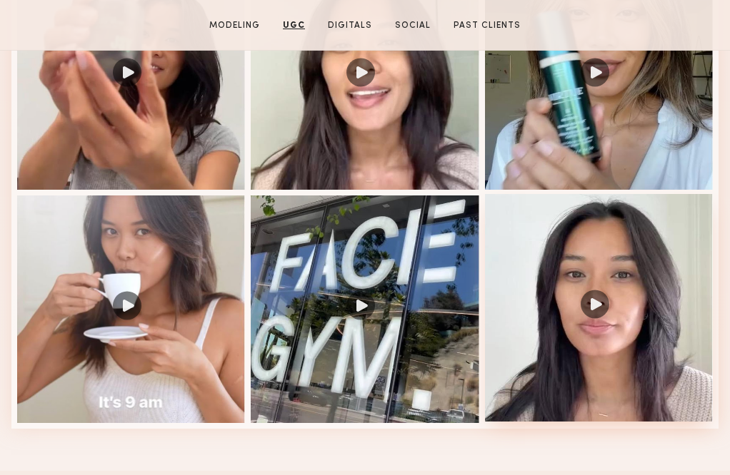
click at [598, 275] on div at bounding box center [599, 308] width 228 height 228
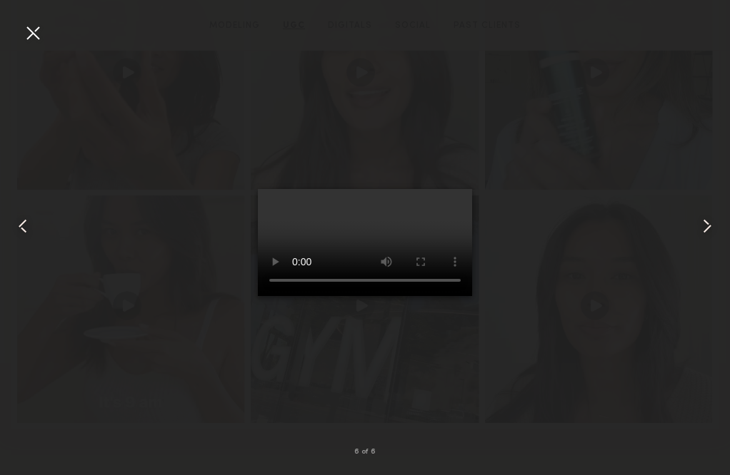
click at [452, 189] on video at bounding box center [365, 242] width 214 height 107
click at [29, 36] on div at bounding box center [32, 32] width 23 height 23
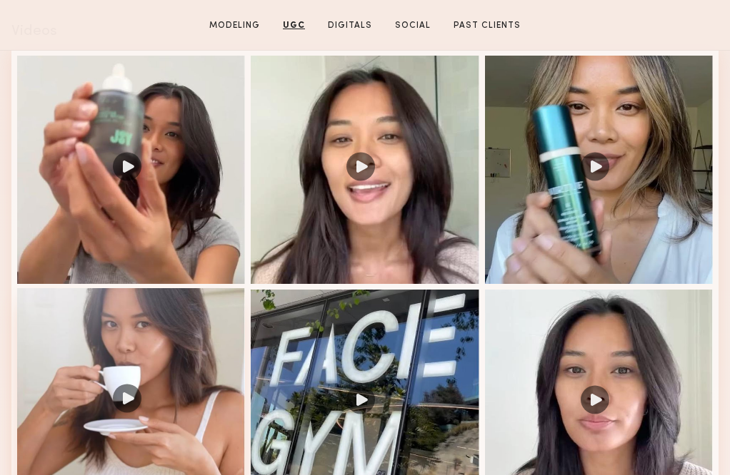
scroll to position [2312, 0]
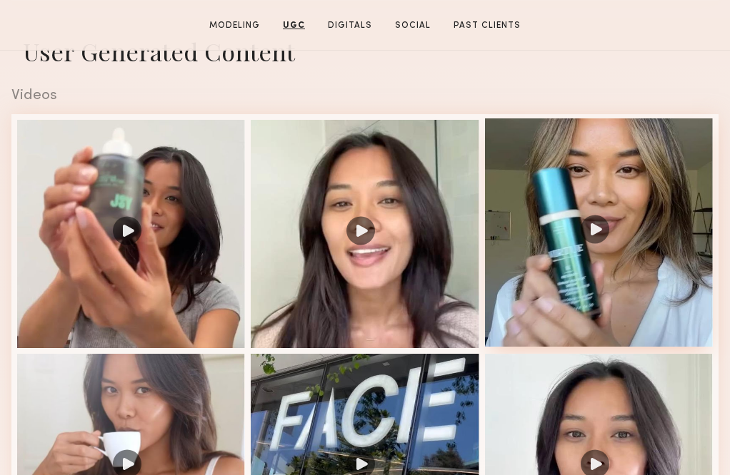
click at [535, 215] on div at bounding box center [599, 233] width 228 height 228
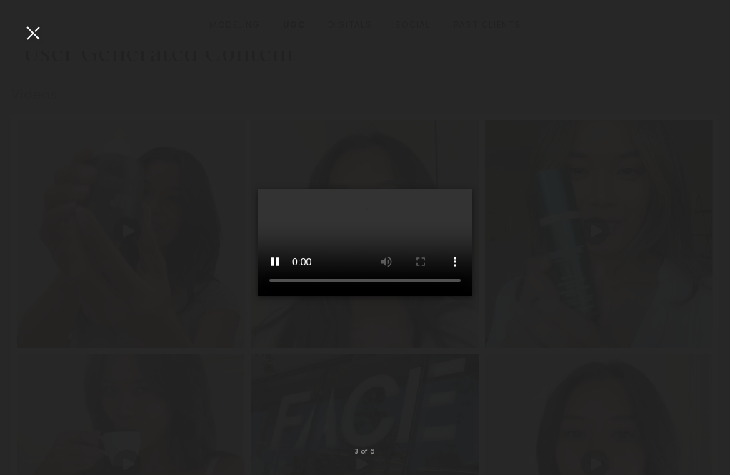
click at [435, 189] on video at bounding box center [365, 242] width 214 height 107
click at [449, 189] on video at bounding box center [365, 242] width 214 height 107
click at [26, 36] on div at bounding box center [32, 32] width 23 height 23
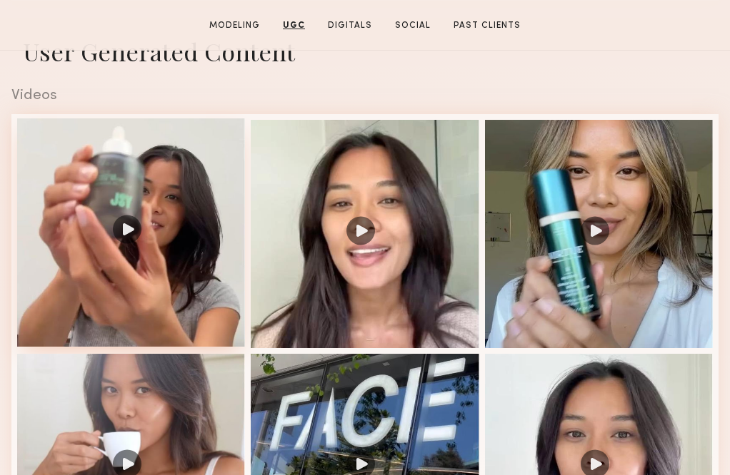
click at [141, 181] on div at bounding box center [131, 233] width 228 height 228
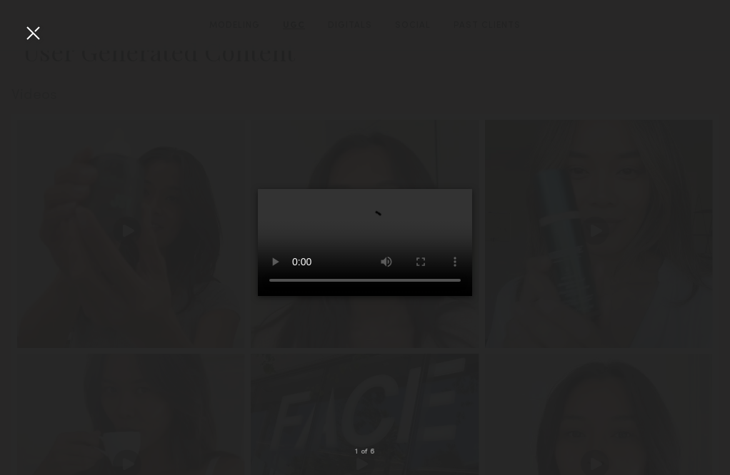
click at [278, 296] on video at bounding box center [365, 242] width 214 height 107
drag, startPoint x: 323, startPoint y: 413, endPoint x: 294, endPoint y: 413, distance: 29.3
click at [294, 296] on video at bounding box center [365, 242] width 214 height 107
click at [448, 189] on video at bounding box center [365, 242] width 214 height 107
click at [282, 296] on video at bounding box center [365, 242] width 214 height 107
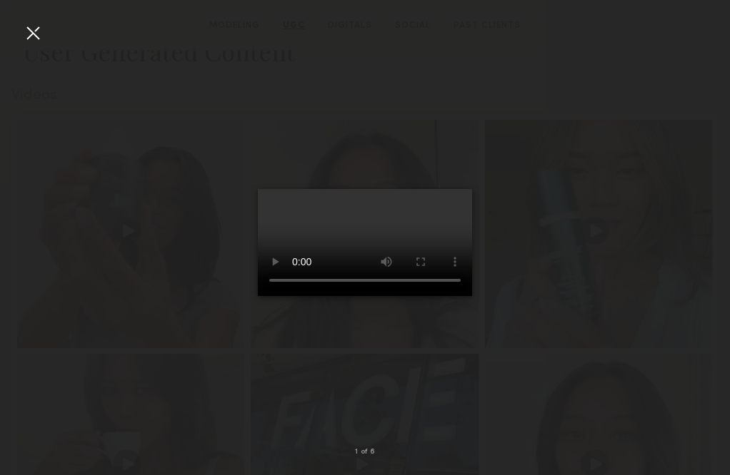
click at [278, 296] on video at bounding box center [365, 242] width 214 height 107
click at [38, 37] on div at bounding box center [32, 32] width 23 height 23
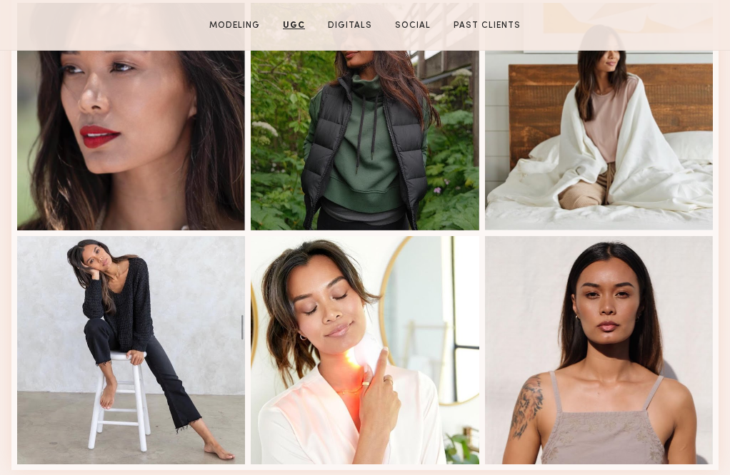
scroll to position [1233, 0]
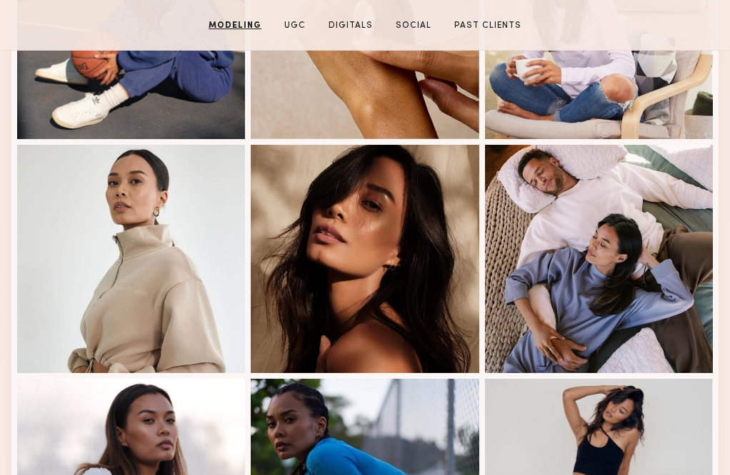
click at [243, 29] on link "Modeling" at bounding box center [235, 25] width 64 height 13
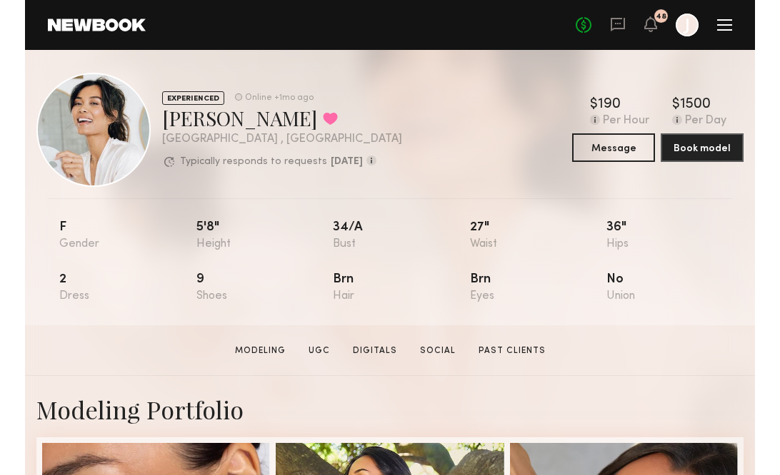
scroll to position [0, 0]
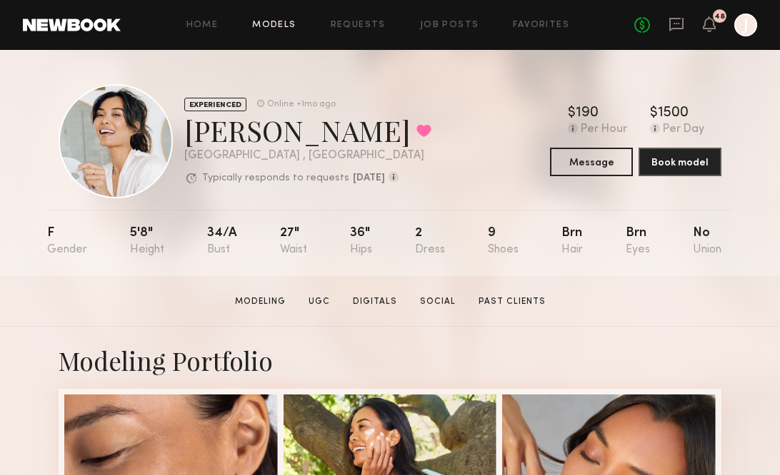
click at [280, 23] on link "Models" at bounding box center [274, 25] width 44 height 9
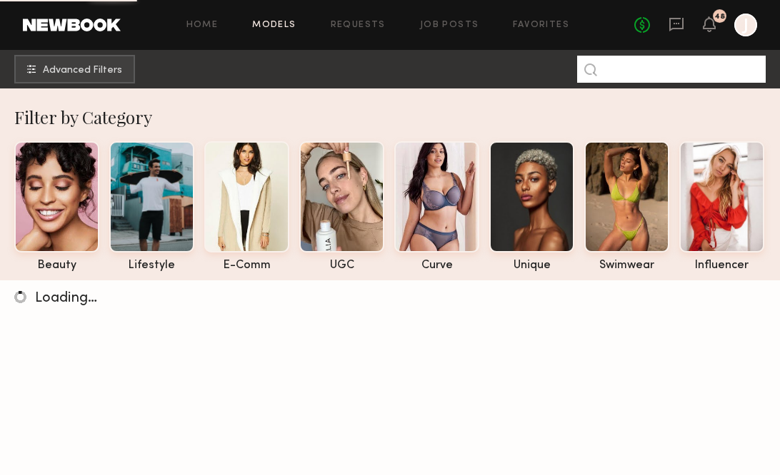
click at [660, 65] on input at bounding box center [671, 69] width 188 height 27
paste input "**********"
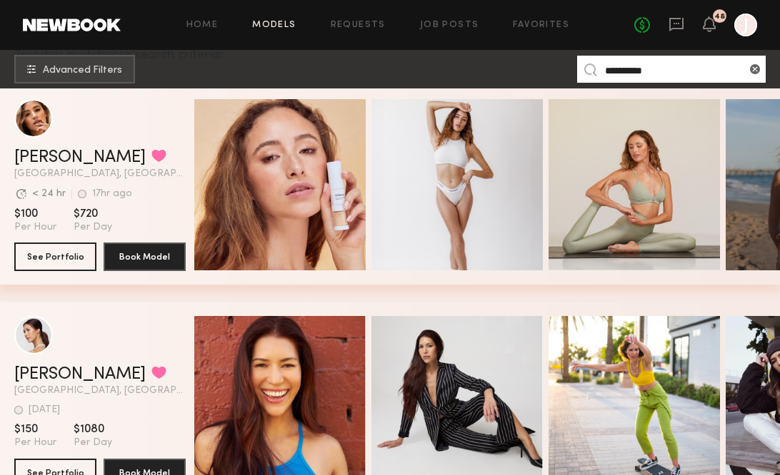
scroll to position [439, 0]
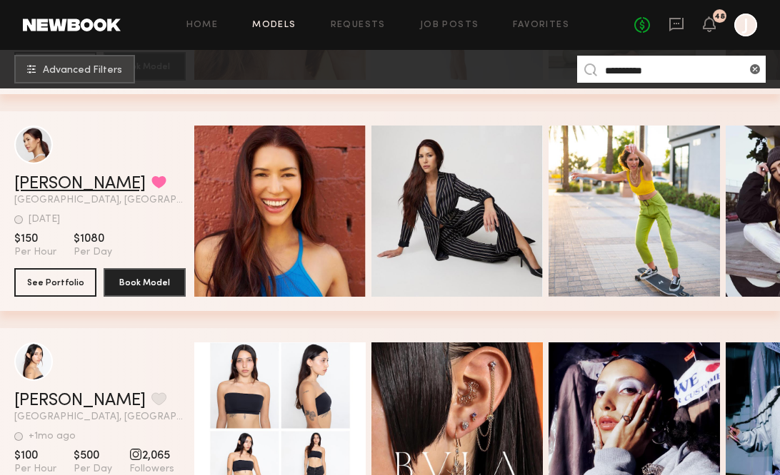
type input "**********"
click at [86, 178] on link "Jacqueline F." at bounding box center [79, 184] width 131 height 17
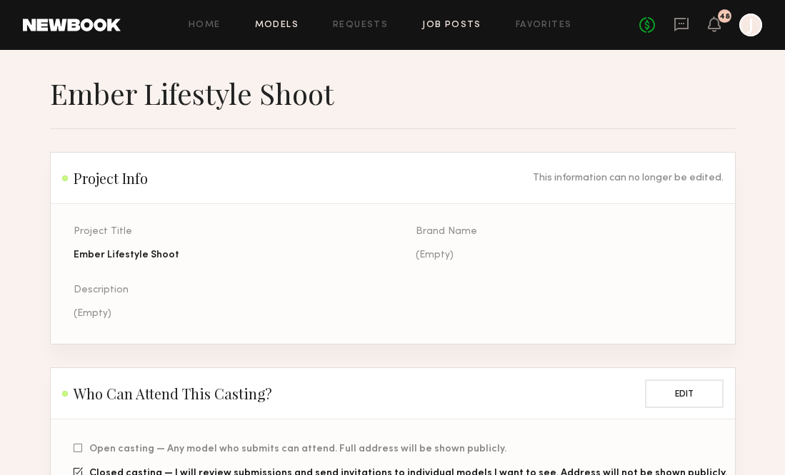
click at [277, 29] on link "Models" at bounding box center [277, 25] width 44 height 9
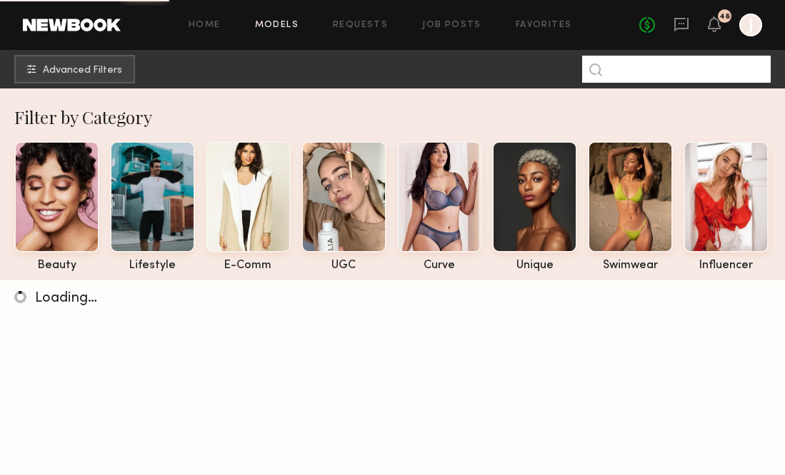
click at [662, 71] on input at bounding box center [676, 69] width 188 height 27
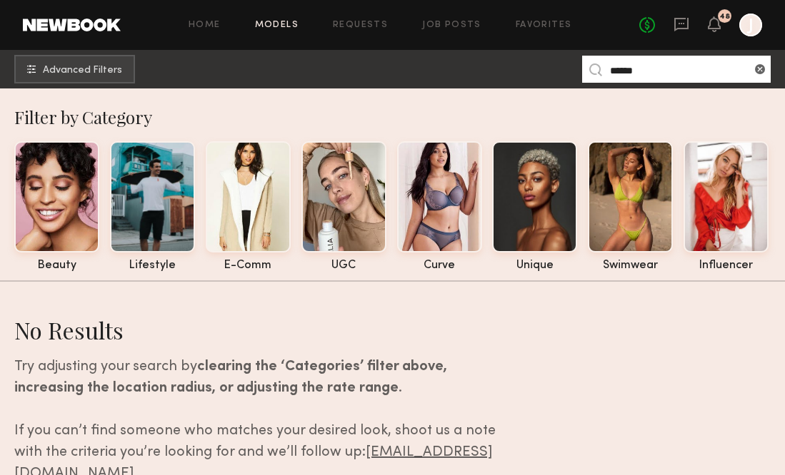
drag, startPoint x: 620, startPoint y: 76, endPoint x: 656, endPoint y: 69, distance: 36.4
click at [656, 69] on input "******" at bounding box center [676, 69] width 188 height 27
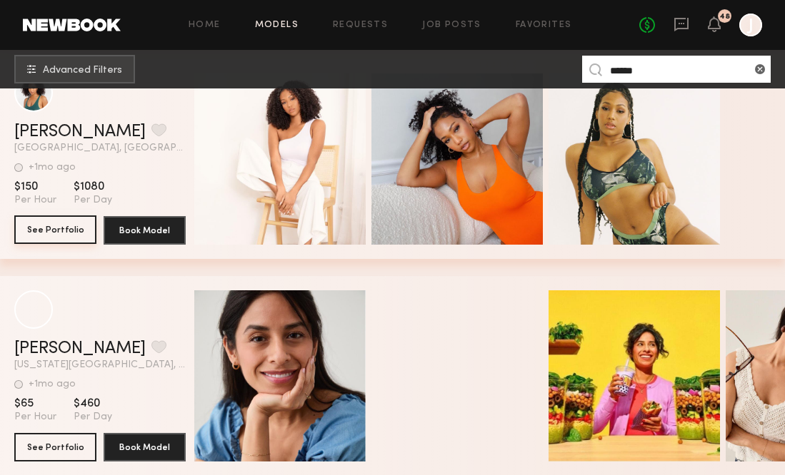
scroll to position [18, 0]
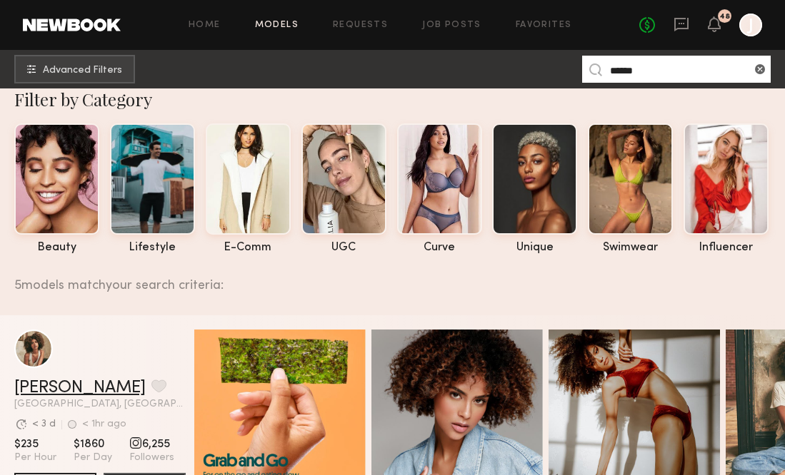
type input "******"
click at [61, 388] on link "[PERSON_NAME]" at bounding box center [79, 388] width 131 height 17
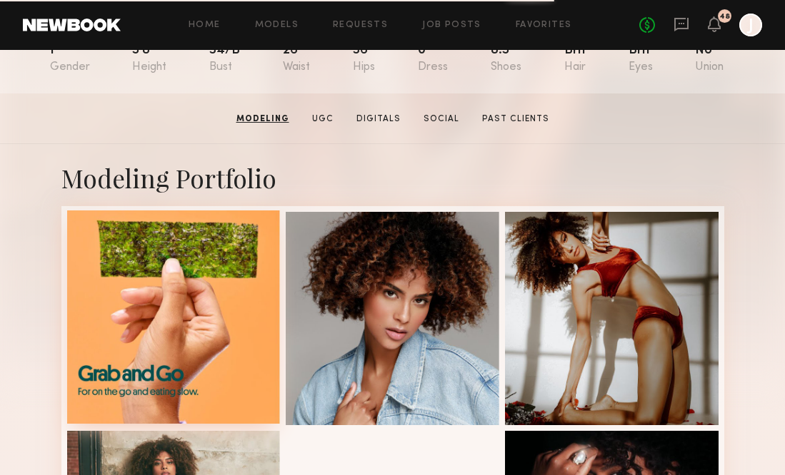
scroll to position [186, 0]
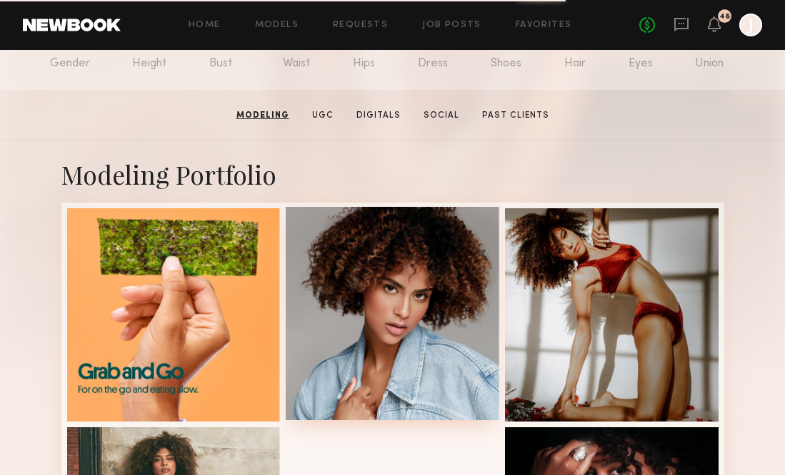
click at [405, 302] on div at bounding box center [392, 313] width 213 height 213
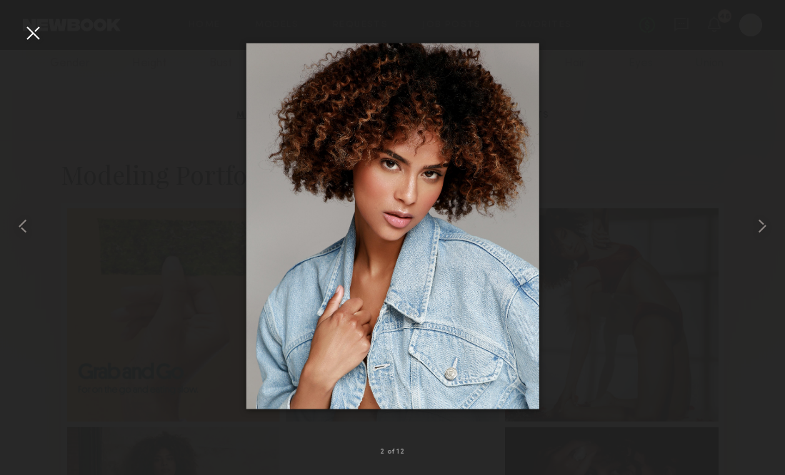
click at [40, 49] on div at bounding box center [392, 226] width 785 height 407
click at [36, 41] on div at bounding box center [32, 32] width 23 height 23
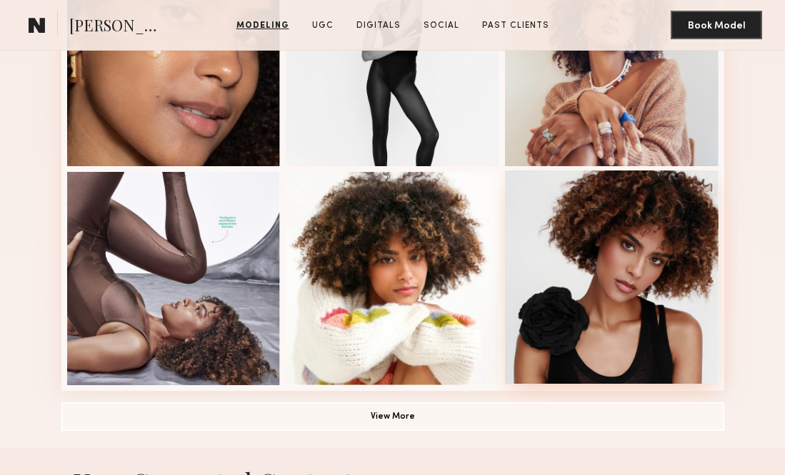
scroll to position [875, 0]
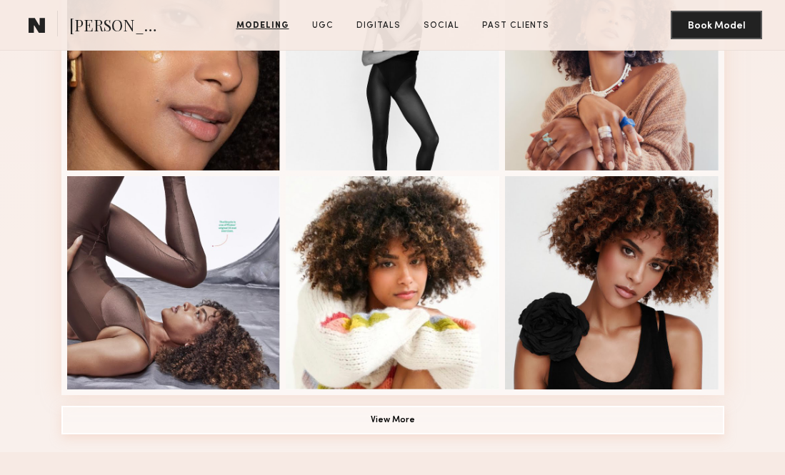
click at [470, 424] on button "View More" at bounding box center [392, 420] width 663 height 29
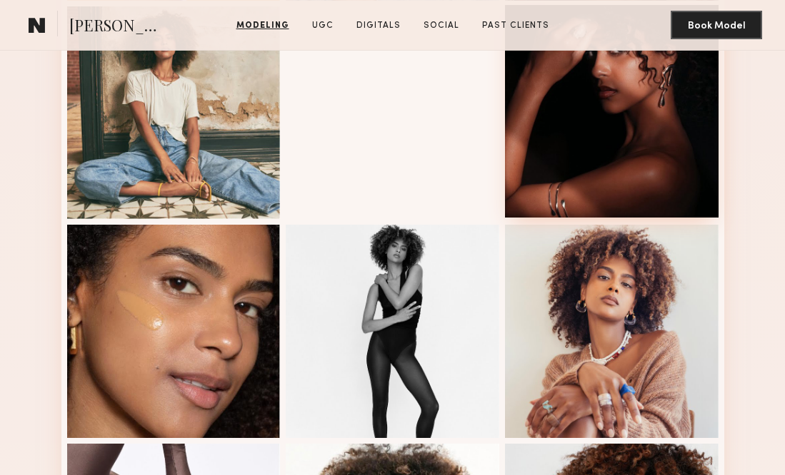
scroll to position [685, 0]
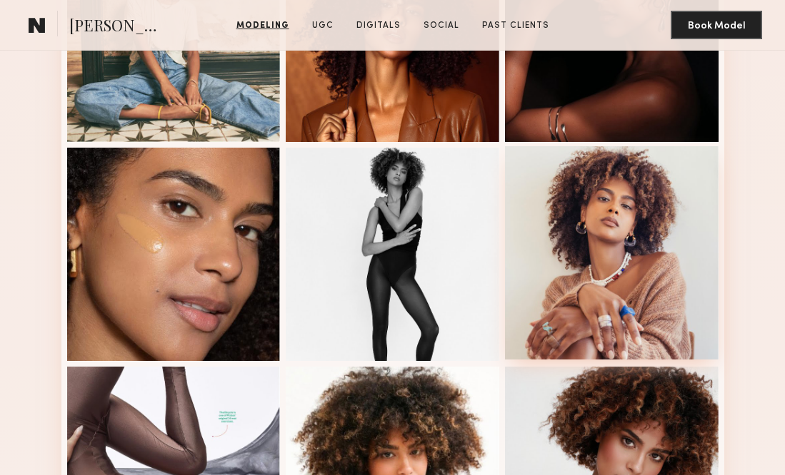
click at [575, 258] on div at bounding box center [611, 252] width 213 height 213
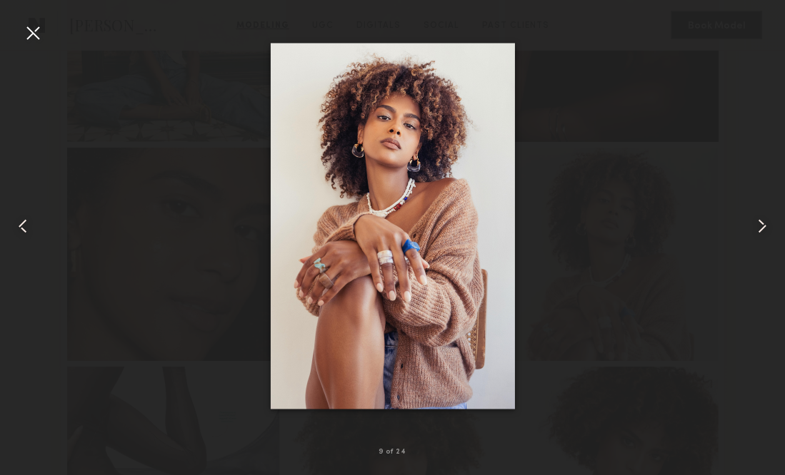
click at [37, 40] on div at bounding box center [32, 32] width 23 height 23
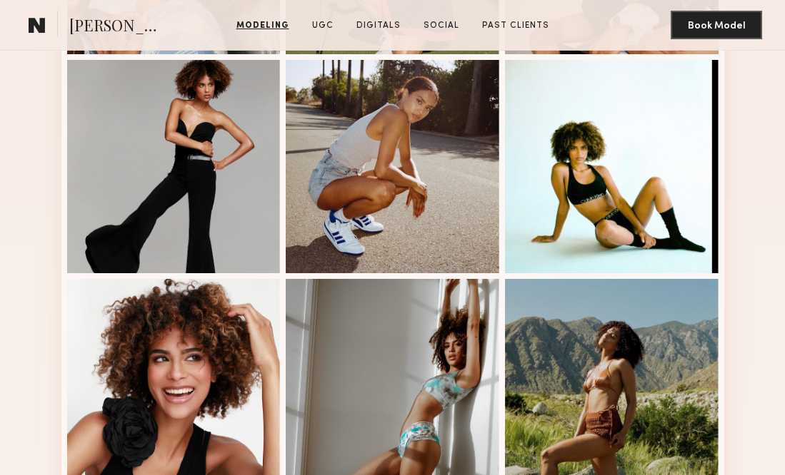
scroll to position [1419, 0]
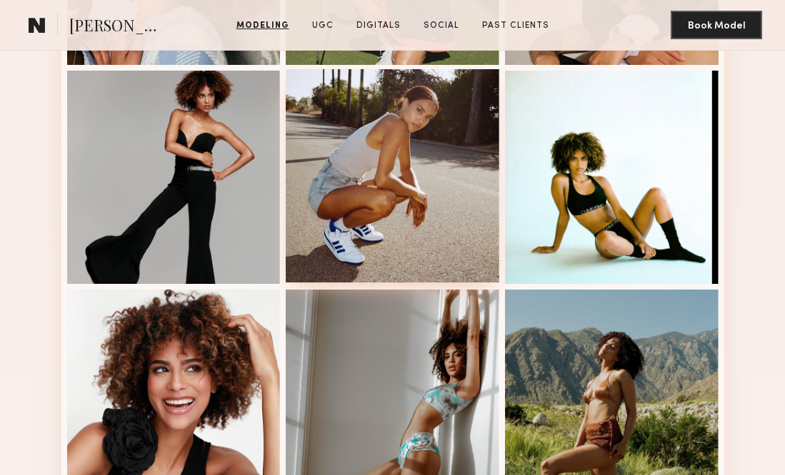
click at [353, 161] on div at bounding box center [392, 175] width 213 height 213
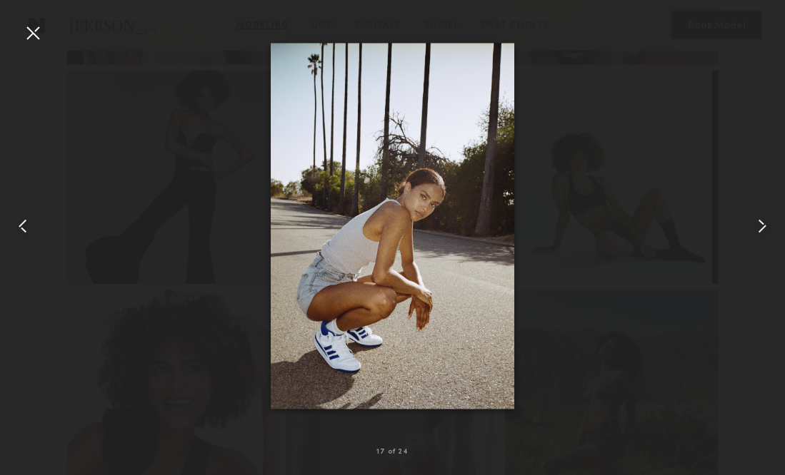
click at [34, 24] on div at bounding box center [32, 32] width 23 height 23
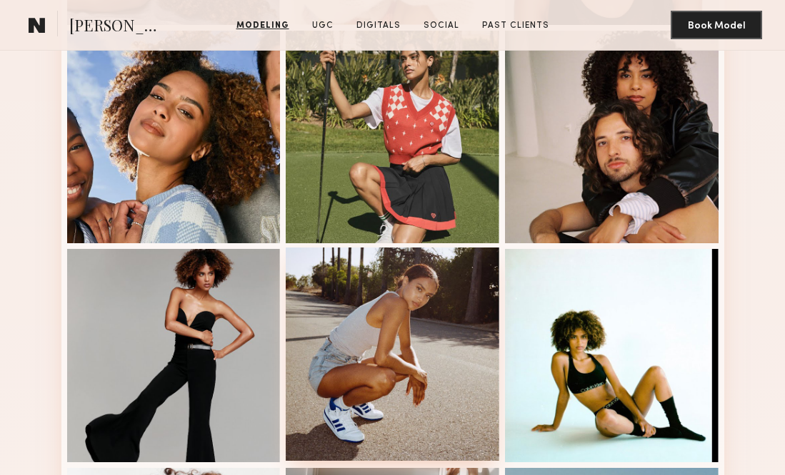
scroll to position [1087, 0]
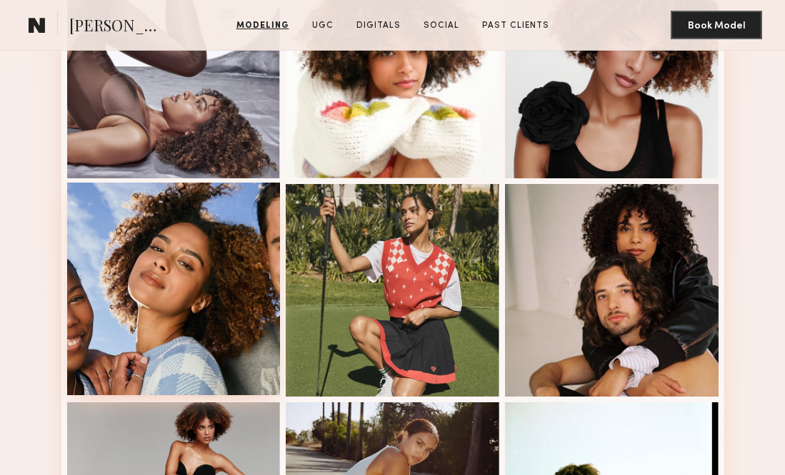
click at [220, 266] on div at bounding box center [173, 289] width 213 height 213
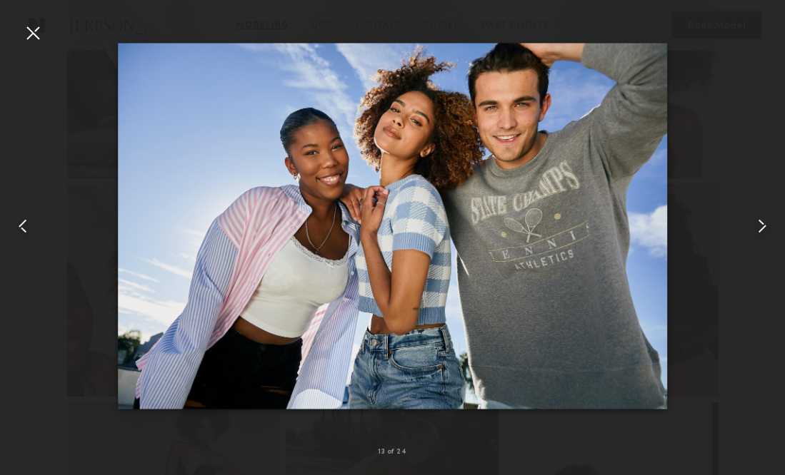
click at [24, 39] on div at bounding box center [32, 32] width 23 height 23
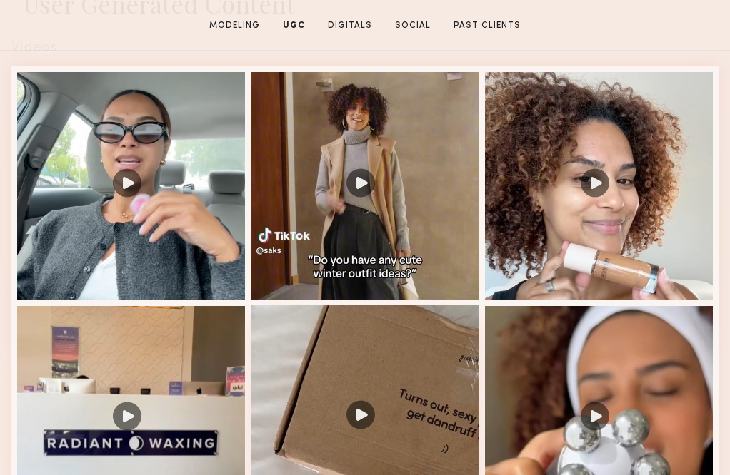
scroll to position [2165, 0]
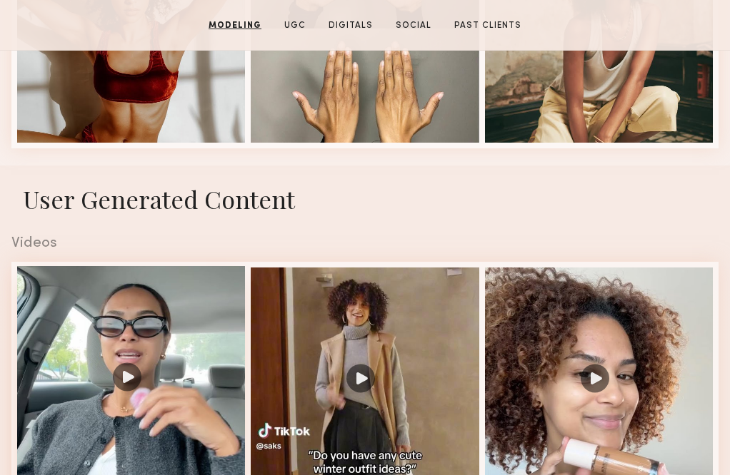
click at [133, 373] on div at bounding box center [131, 380] width 228 height 228
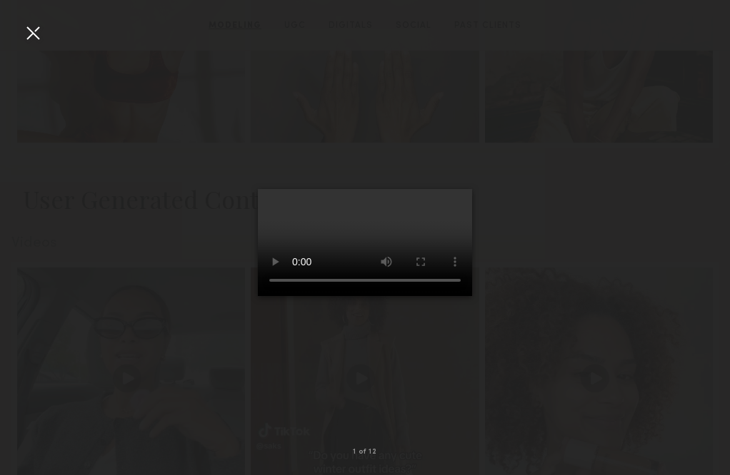
click at [364, 248] on video at bounding box center [365, 242] width 214 height 107
click at [455, 189] on video at bounding box center [365, 242] width 214 height 107
click at [433, 189] on video at bounding box center [365, 242] width 214 height 107
click at [448, 189] on video at bounding box center [365, 242] width 214 height 107
click at [34, 38] on div at bounding box center [32, 32] width 23 height 23
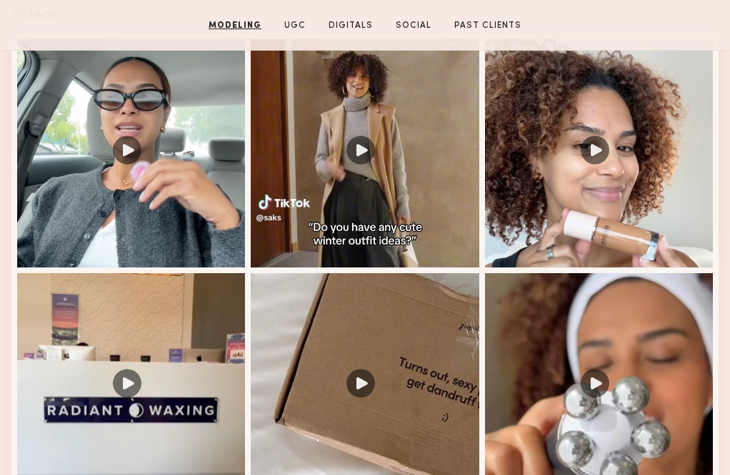
scroll to position [2393, 0]
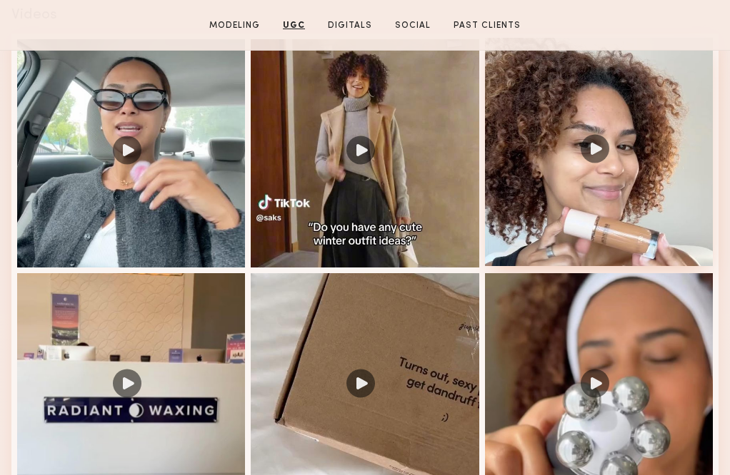
click at [648, 204] on div at bounding box center [599, 152] width 228 height 228
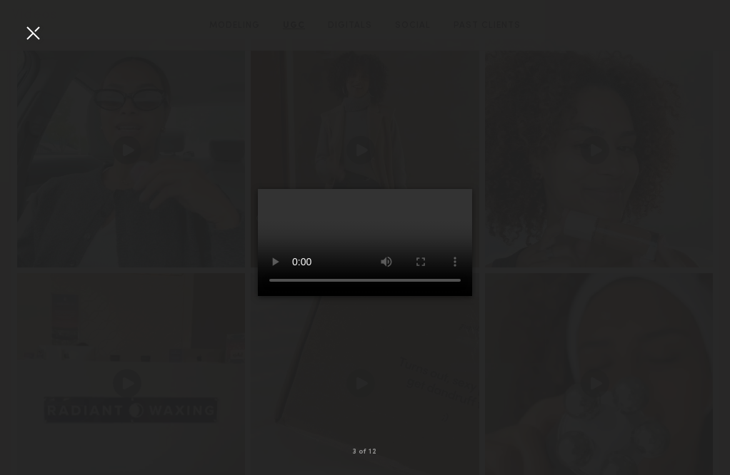
click at [450, 189] on video at bounding box center [365, 242] width 214 height 107
click at [707, 224] on common-icon at bounding box center [706, 226] width 23 height 23
click at [35, 34] on div at bounding box center [32, 32] width 23 height 23
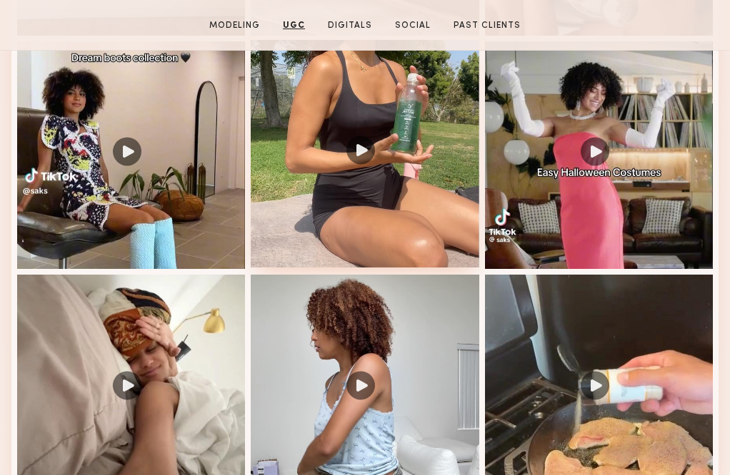
scroll to position [2857, 0]
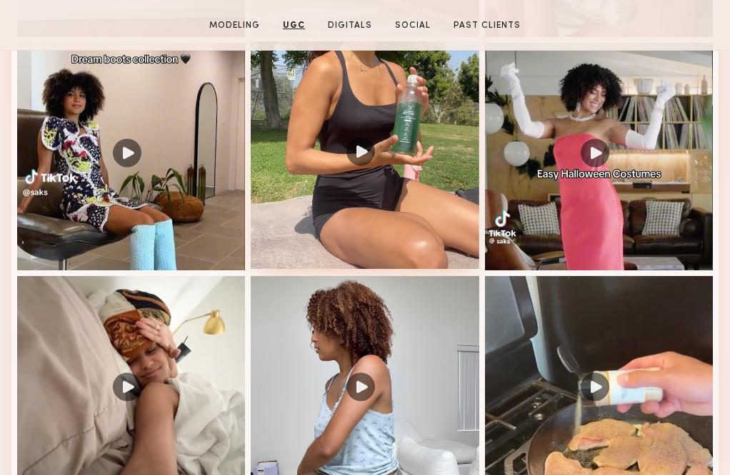
click at [338, 226] on div at bounding box center [365, 155] width 228 height 228
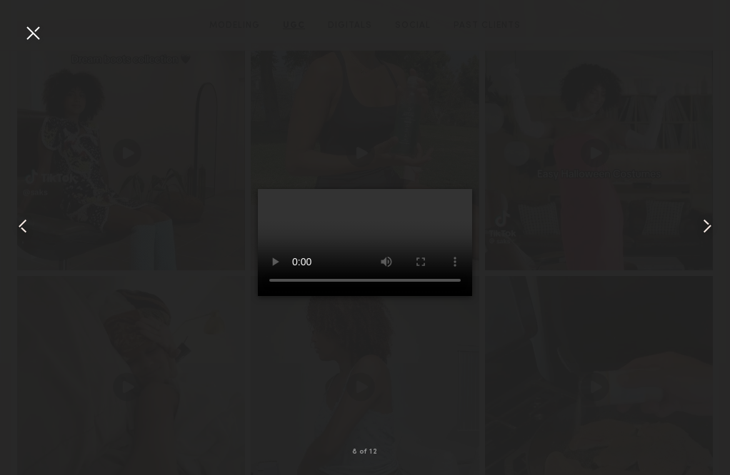
click at [442, 189] on video at bounding box center [365, 242] width 214 height 107
click at [36, 33] on div at bounding box center [32, 32] width 23 height 23
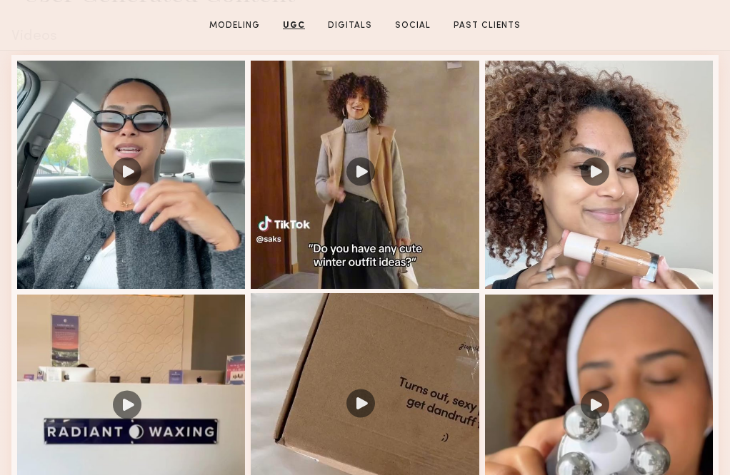
scroll to position [2332, 0]
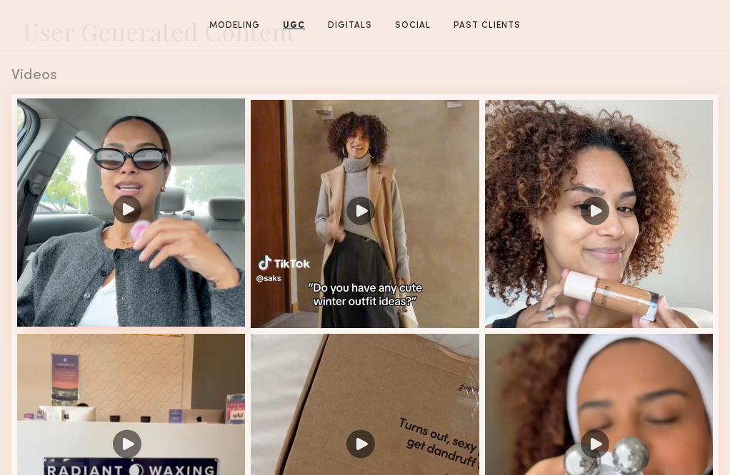
click at [170, 248] on div at bounding box center [131, 213] width 228 height 228
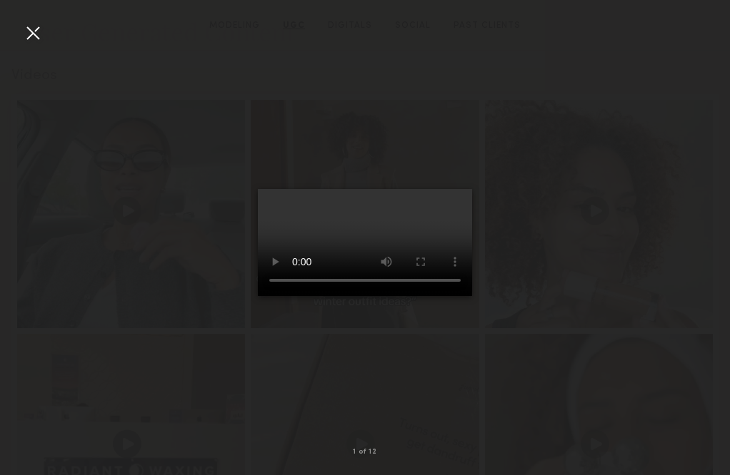
click at [280, 296] on video at bounding box center [365, 242] width 214 height 107
click at [454, 189] on video at bounding box center [365, 242] width 214 height 107
click at [448, 189] on video at bounding box center [365, 242] width 214 height 107
drag, startPoint x: 323, startPoint y: 410, endPoint x: 309, endPoint y: 410, distance: 14.3
click at [309, 296] on video at bounding box center [365, 242] width 214 height 107
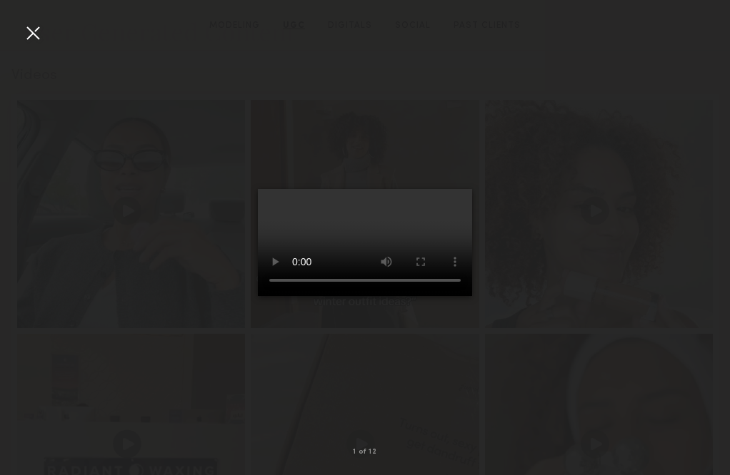
click at [283, 296] on video at bounding box center [365, 242] width 214 height 107
click at [36, 35] on div at bounding box center [32, 32] width 23 height 23
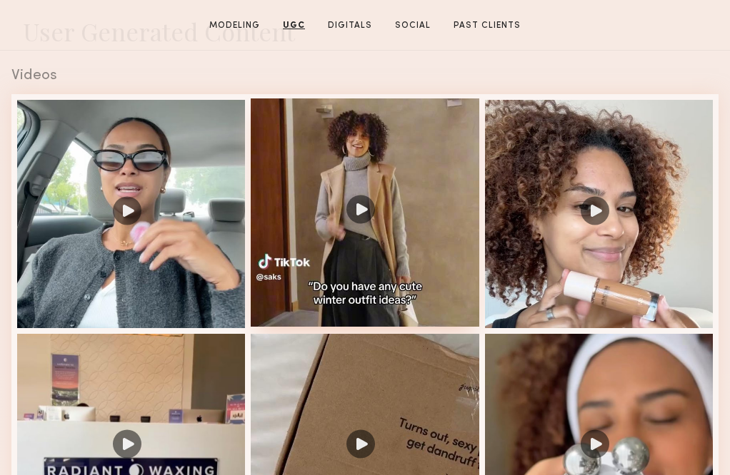
click at [442, 248] on div at bounding box center [365, 213] width 228 height 228
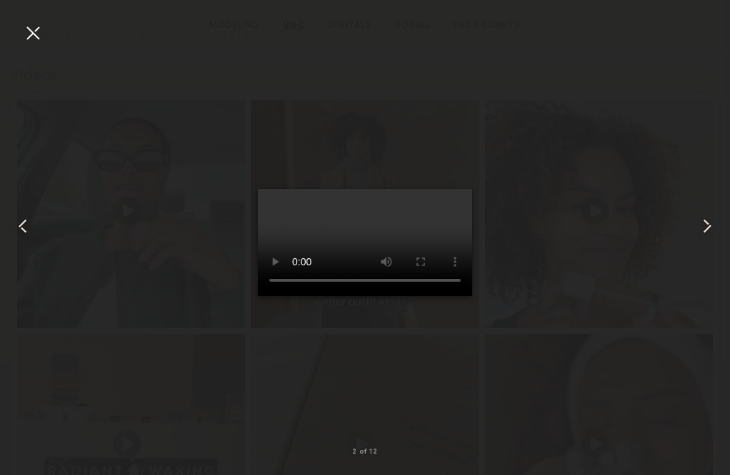
click at [445, 189] on video at bounding box center [365, 242] width 214 height 107
click at [707, 241] on div at bounding box center [714, 226] width 29 height 407
click at [31, 29] on div at bounding box center [32, 32] width 23 height 23
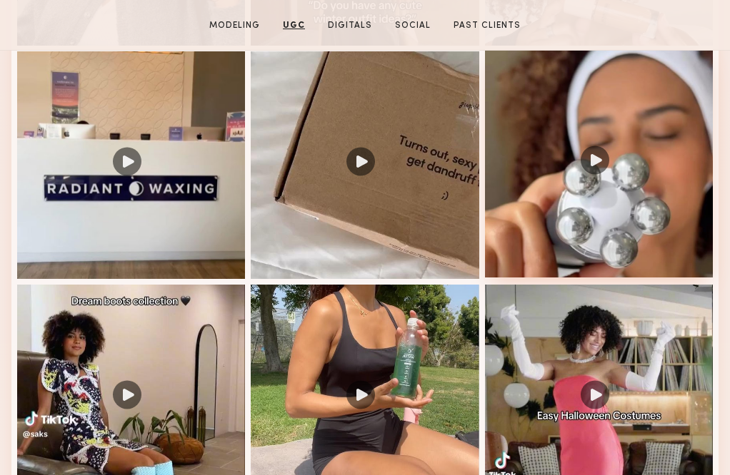
scroll to position [2616, 0]
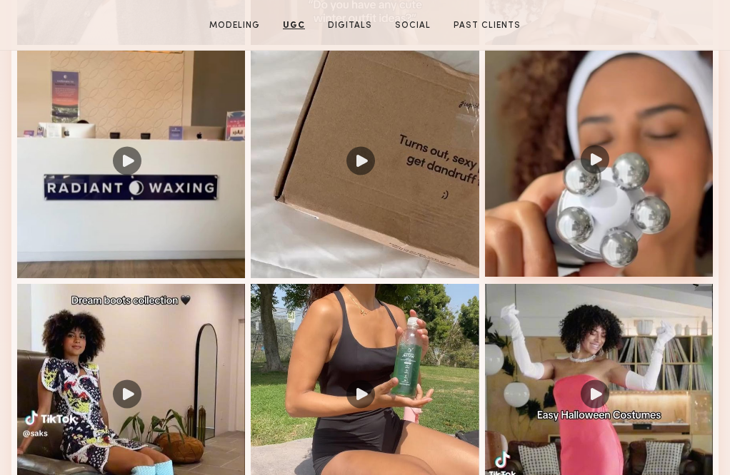
click at [580, 184] on div at bounding box center [599, 163] width 228 height 228
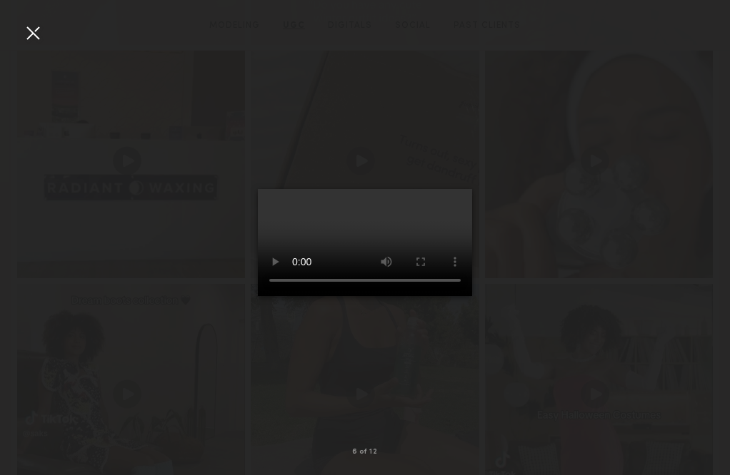
click at [438, 189] on video at bounding box center [365, 242] width 214 height 107
click at [699, 229] on common-icon at bounding box center [706, 226] width 23 height 23
click at [703, 229] on common-icon at bounding box center [706, 226] width 23 height 23
click at [705, 230] on common-icon at bounding box center [706, 226] width 23 height 23
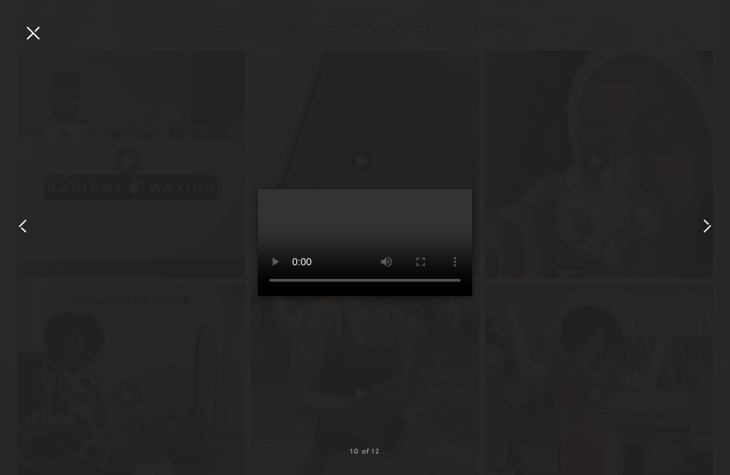
click at [709, 227] on common-icon at bounding box center [706, 226] width 23 height 23
click at [31, 34] on div at bounding box center [32, 32] width 23 height 23
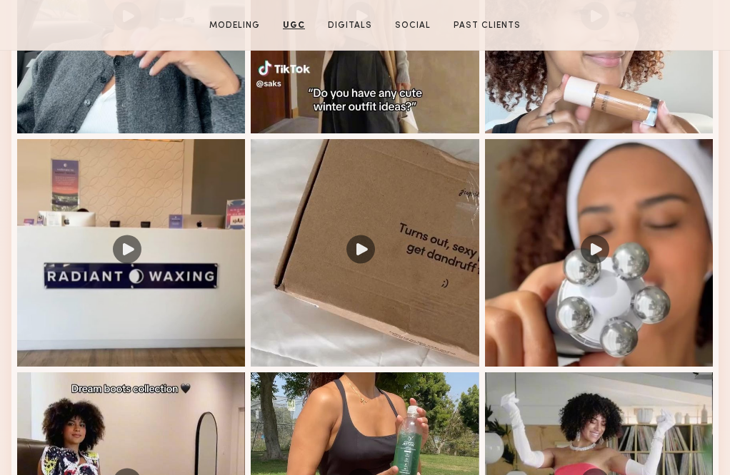
scroll to position [2267, 0]
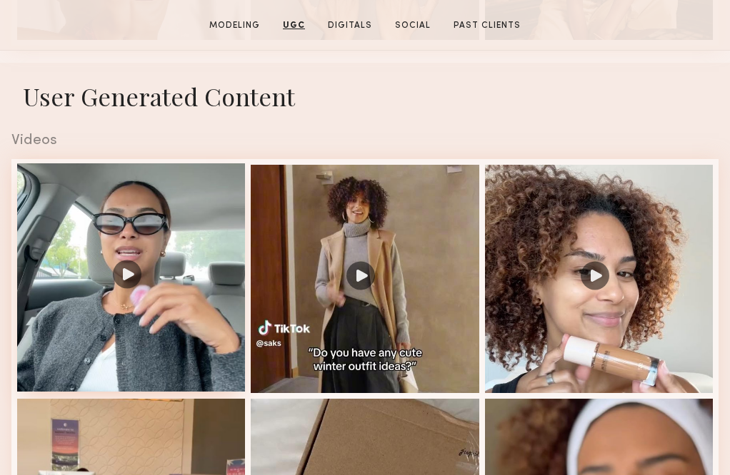
click at [123, 236] on div at bounding box center [131, 277] width 228 height 228
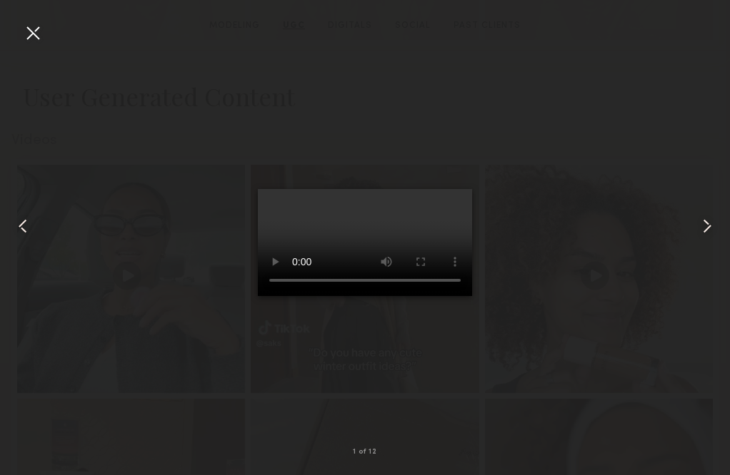
click at [281, 296] on video at bounding box center [365, 242] width 214 height 107
drag, startPoint x: 323, startPoint y: 409, endPoint x: 296, endPoint y: 411, distance: 26.5
click at [296, 296] on video at bounding box center [365, 242] width 214 height 107
click at [277, 296] on video at bounding box center [365, 242] width 214 height 107
click at [283, 296] on video at bounding box center [365, 242] width 214 height 107
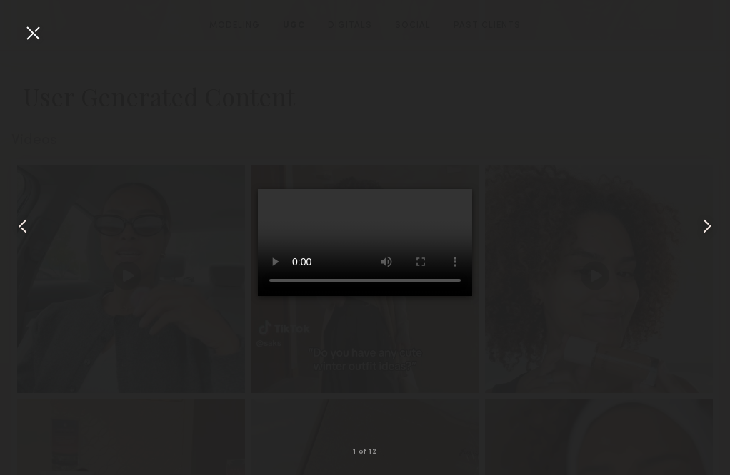
click at [281, 296] on video at bounding box center [365, 242] width 214 height 107
click at [450, 189] on video at bounding box center [365, 242] width 214 height 107
drag, startPoint x: 328, startPoint y: 413, endPoint x: 281, endPoint y: 413, distance: 46.4
click at [281, 296] on video at bounding box center [365, 242] width 214 height 107
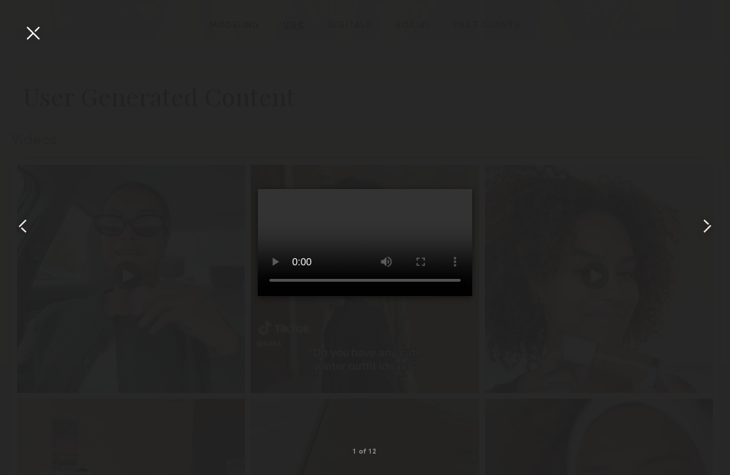
click at [281, 296] on video at bounding box center [365, 242] width 214 height 107
drag, startPoint x: 359, startPoint y: 410, endPoint x: 397, endPoint y: 410, distance: 37.8
click at [397, 296] on video at bounding box center [365, 242] width 214 height 107
click at [34, 31] on div at bounding box center [32, 32] width 23 height 23
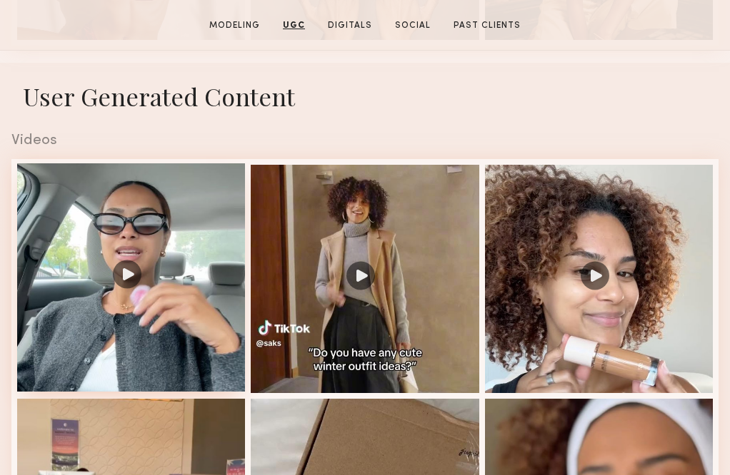
click at [134, 246] on div at bounding box center [131, 277] width 228 height 228
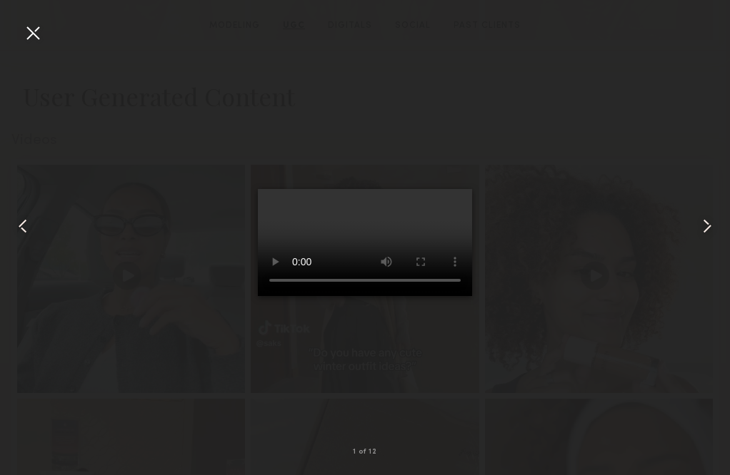
drag, startPoint x: 395, startPoint y: 410, endPoint x: 304, endPoint y: 410, distance: 90.7
click at [304, 296] on video at bounding box center [365, 242] width 214 height 107
click at [33, 28] on div at bounding box center [32, 32] width 23 height 23
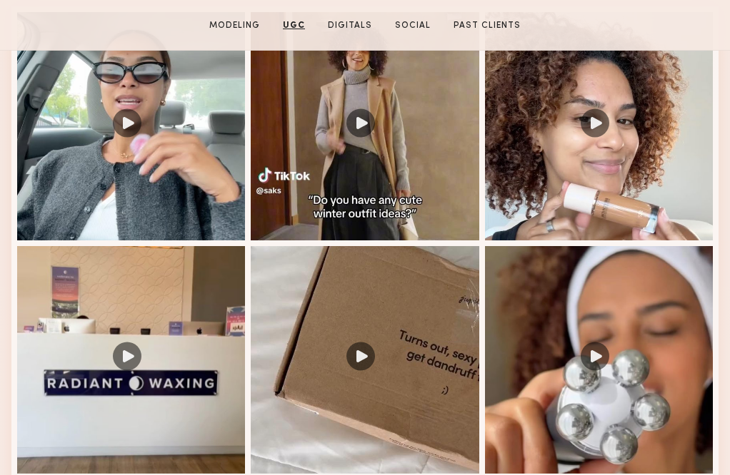
scroll to position [2327, 0]
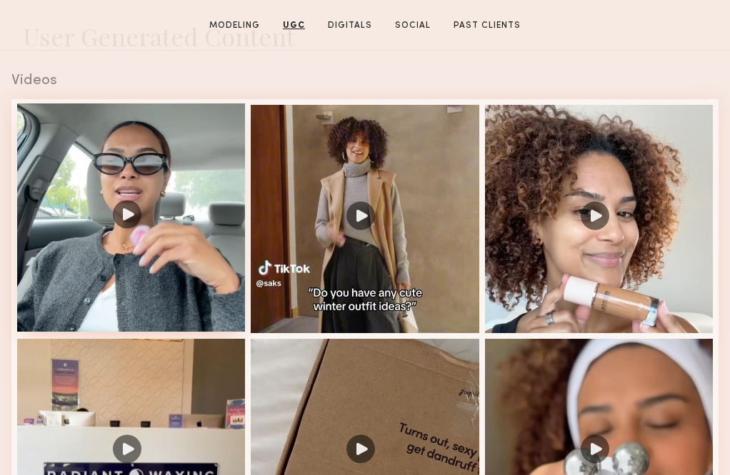
click at [203, 205] on div at bounding box center [131, 218] width 228 height 228
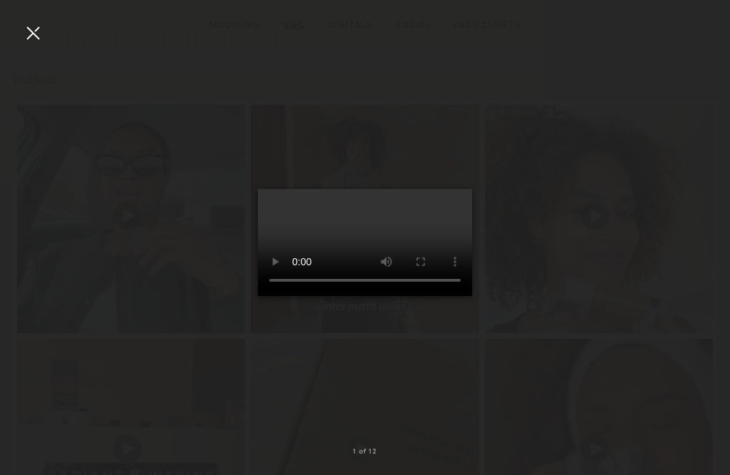
click at [277, 296] on video at bounding box center [365, 242] width 214 height 107
click at [276, 296] on video at bounding box center [365, 242] width 214 height 107
click at [281, 296] on video at bounding box center [365, 242] width 214 height 107
click at [449, 189] on video at bounding box center [365, 242] width 214 height 107
drag, startPoint x: 323, startPoint y: 410, endPoint x: 305, endPoint y: 413, distance: 18.7
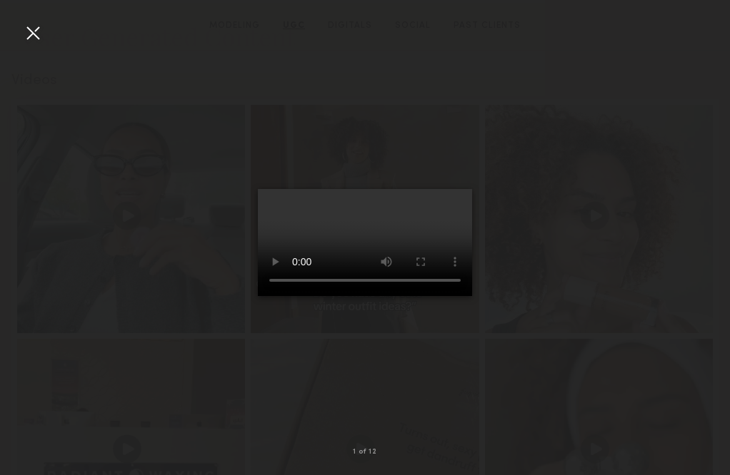
click at [305, 296] on video at bounding box center [365, 242] width 214 height 107
click at [31, 26] on div at bounding box center [32, 32] width 23 height 23
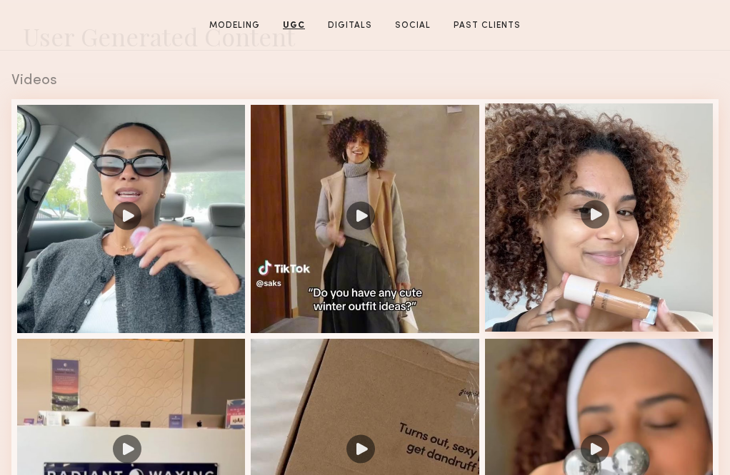
click at [550, 211] on div at bounding box center [599, 218] width 228 height 228
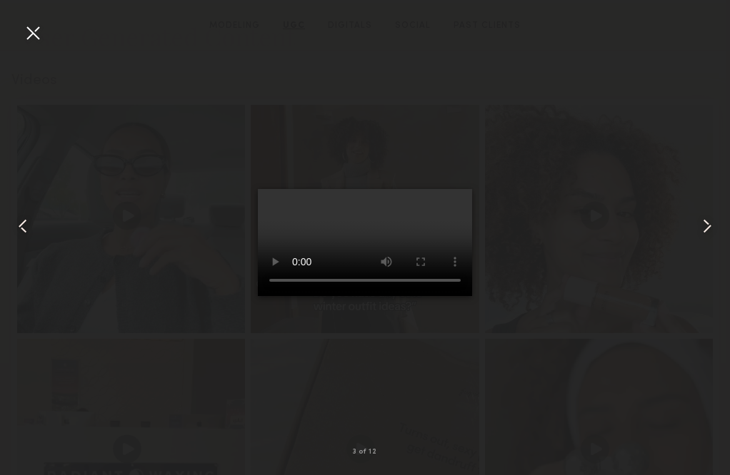
click at [453, 189] on video at bounding box center [365, 242] width 214 height 107
click at [446, 189] on video at bounding box center [365, 242] width 214 height 107
click at [279, 296] on video at bounding box center [365, 242] width 214 height 107
drag, startPoint x: 326, startPoint y: 411, endPoint x: 302, endPoint y: 411, distance: 23.6
click at [303, 296] on video at bounding box center [365, 242] width 214 height 107
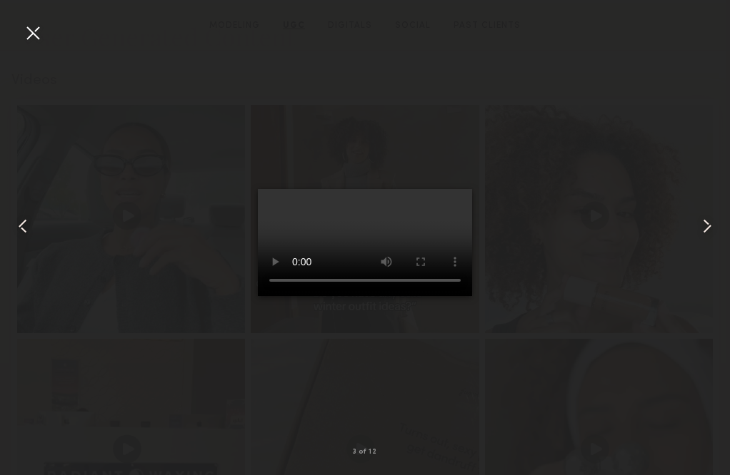
click at [283, 296] on video at bounding box center [365, 242] width 214 height 107
click at [33, 36] on div at bounding box center [32, 32] width 23 height 23
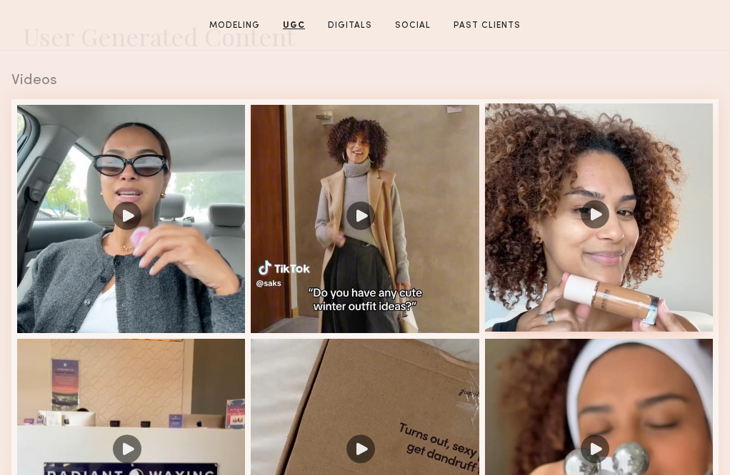
click at [648, 176] on div at bounding box center [599, 218] width 228 height 228
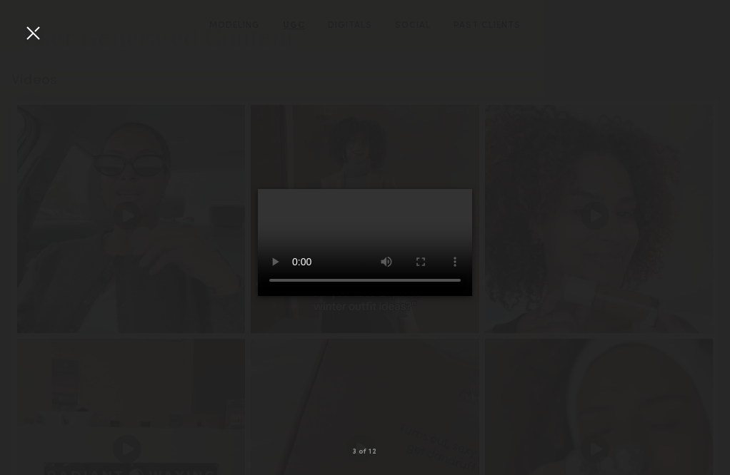
click at [35, 36] on div at bounding box center [32, 32] width 23 height 23
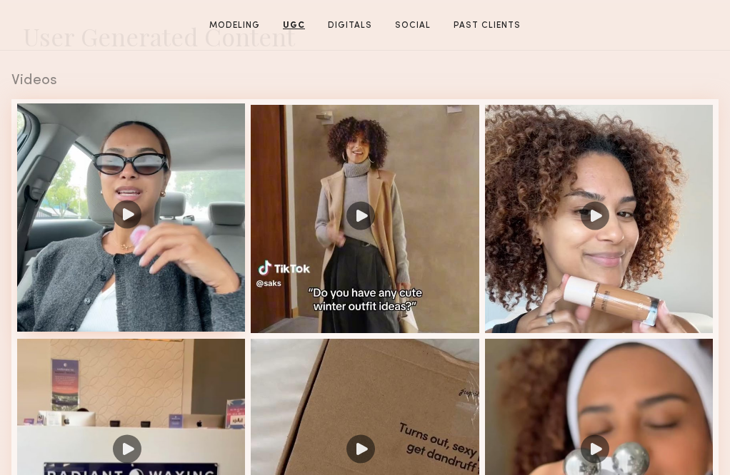
click at [101, 153] on div at bounding box center [131, 218] width 228 height 228
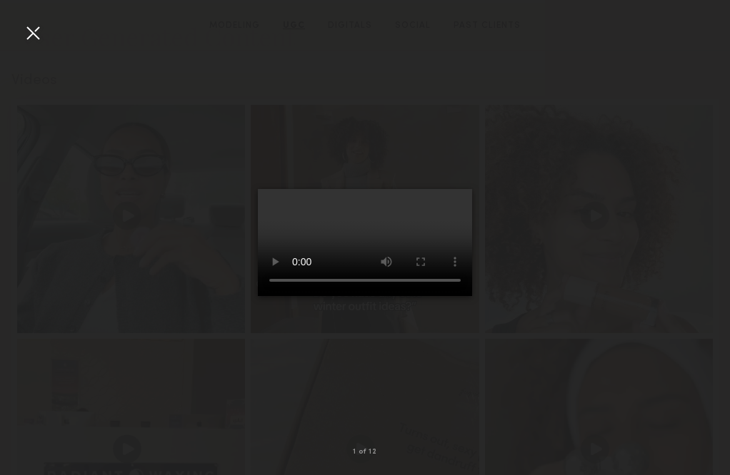
drag, startPoint x: 321, startPoint y: 407, endPoint x: 303, endPoint y: 407, distance: 18.6
click at [303, 296] on video at bounding box center [365, 242] width 214 height 107
click at [440, 189] on video at bounding box center [365, 242] width 214 height 107
click at [31, 35] on div at bounding box center [32, 32] width 23 height 23
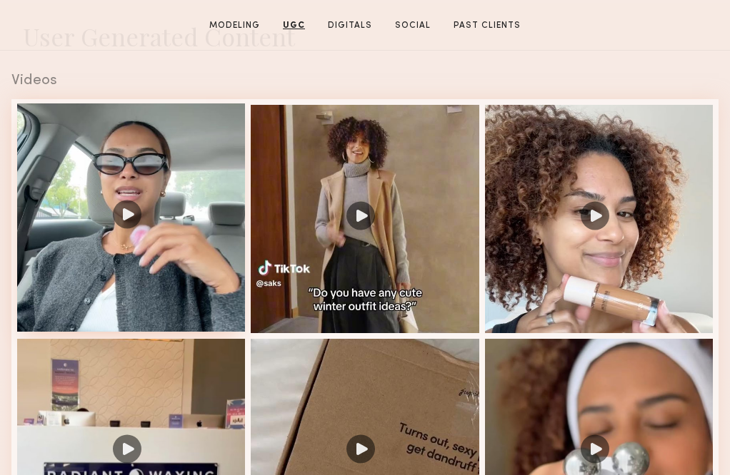
click at [148, 240] on div at bounding box center [131, 218] width 228 height 228
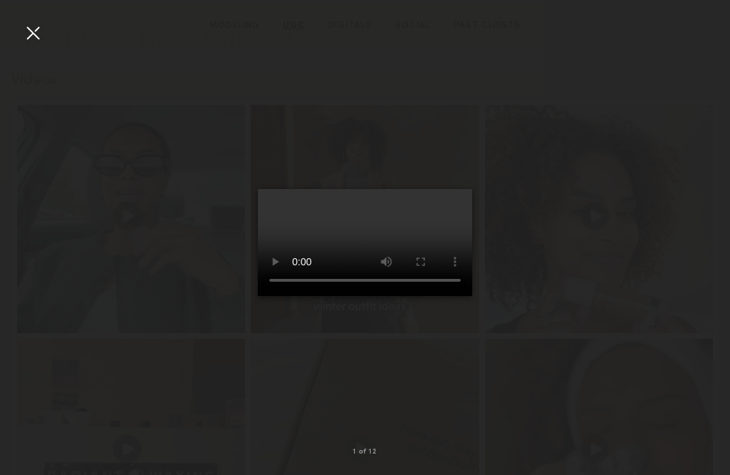
drag, startPoint x: 348, startPoint y: 408, endPoint x: 276, endPoint y: 409, distance: 71.4
click at [276, 296] on video at bounding box center [365, 242] width 214 height 107
click at [455, 189] on video at bounding box center [365, 242] width 214 height 107
click at [446, 189] on video at bounding box center [365, 242] width 214 height 107
click at [279, 296] on video at bounding box center [365, 242] width 214 height 107
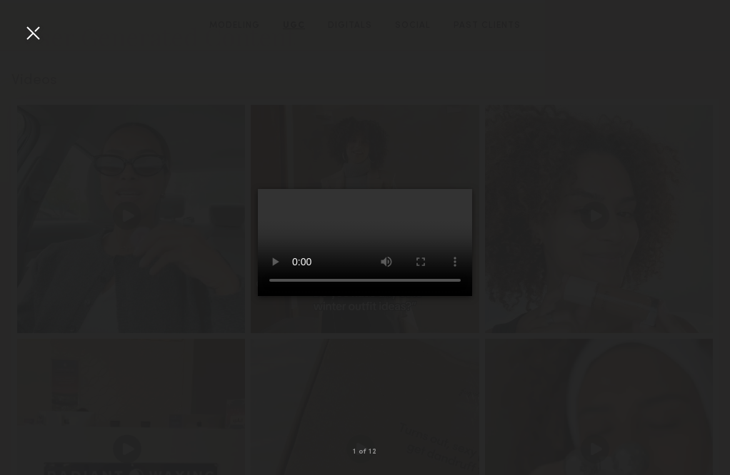
click at [281, 296] on video at bounding box center [365, 242] width 214 height 107
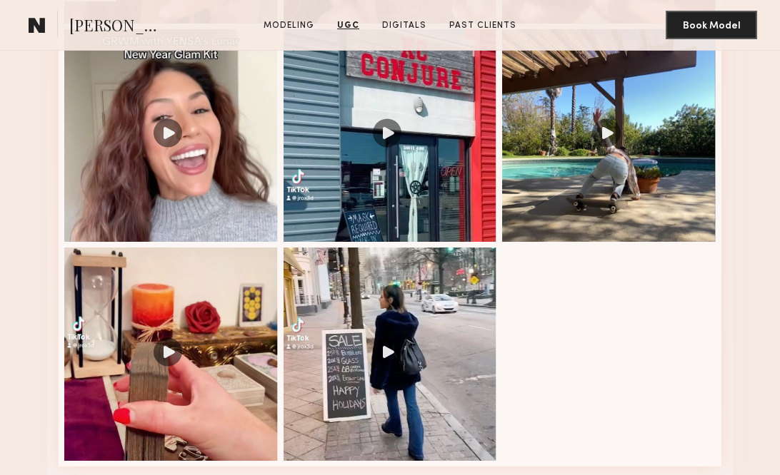
scroll to position [950, 0]
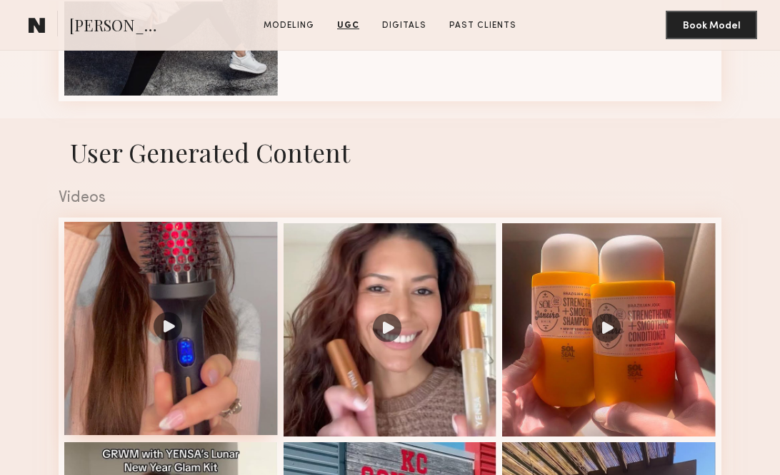
click at [216, 288] on div at bounding box center [170, 328] width 213 height 213
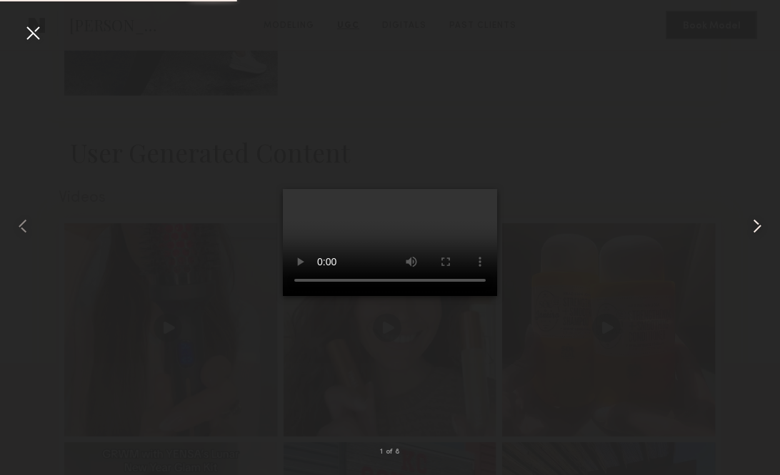
click at [752, 224] on common-icon at bounding box center [756, 226] width 23 height 23
click at [461, 189] on video at bounding box center [390, 242] width 214 height 107
click at [475, 189] on video at bounding box center [390, 242] width 214 height 107
drag, startPoint x: 366, startPoint y: 412, endPoint x: 398, endPoint y: 412, distance: 32.1
click at [398, 296] on video at bounding box center [390, 242] width 214 height 107
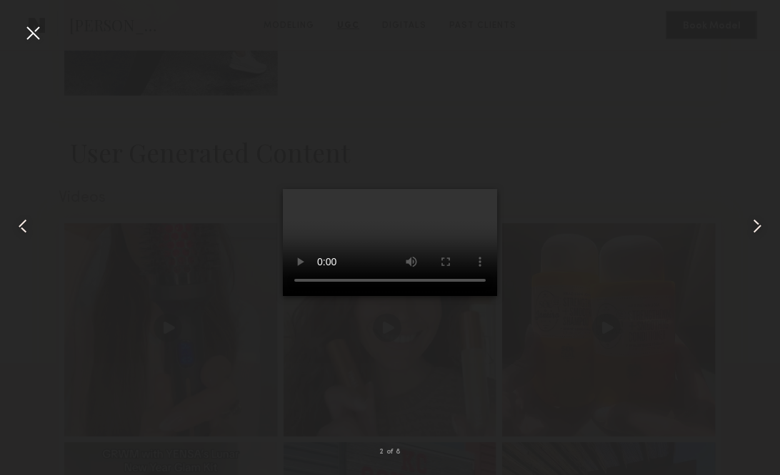
click at [24, 222] on common-icon at bounding box center [22, 226] width 23 height 23
click at [752, 225] on common-icon at bounding box center [756, 226] width 23 height 23
click at [753, 226] on common-icon at bounding box center [756, 226] width 23 height 23
click at [36, 34] on div at bounding box center [32, 32] width 23 height 23
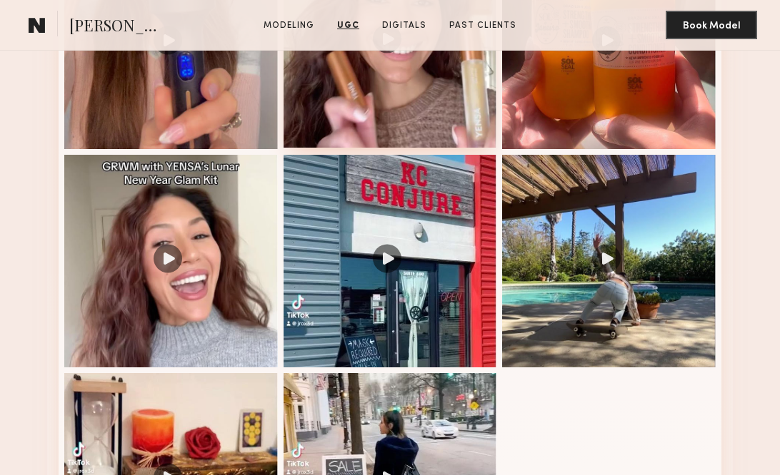
scroll to position [1243, 0]
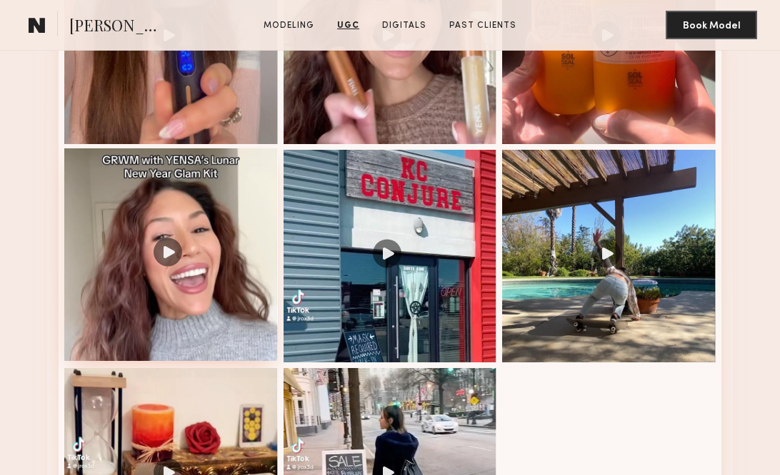
click at [177, 234] on div at bounding box center [170, 254] width 213 height 213
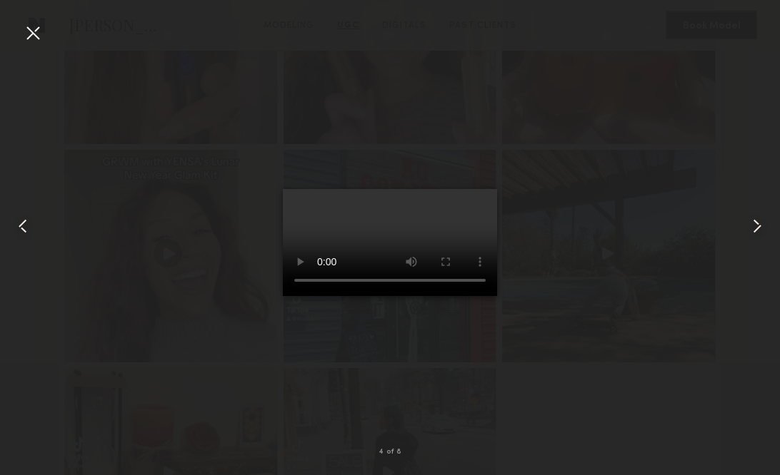
click at [477, 189] on video at bounding box center [390, 242] width 214 height 107
click at [42, 37] on div at bounding box center [32, 32] width 23 height 23
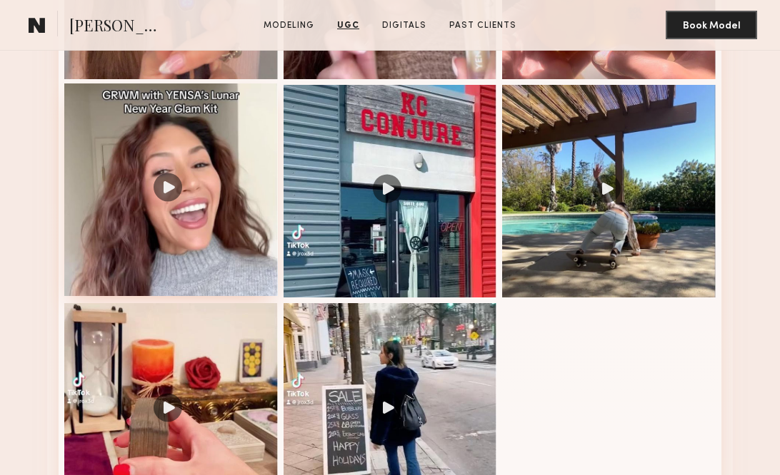
scroll to position [1313, 0]
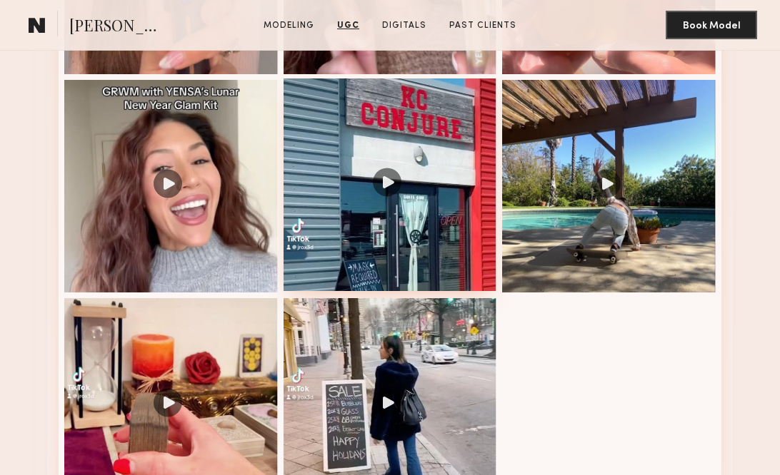
click at [460, 231] on div at bounding box center [389, 185] width 213 height 213
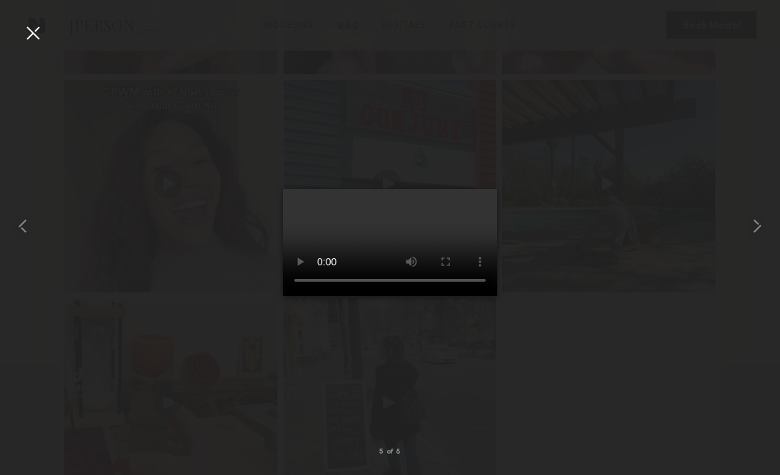
click at [472, 189] on video at bounding box center [390, 242] width 214 height 107
click at [18, 230] on common-icon at bounding box center [22, 226] width 23 height 23
click at [471, 189] on video at bounding box center [390, 242] width 214 height 107
click at [304, 296] on video at bounding box center [390, 242] width 214 height 107
drag, startPoint x: 348, startPoint y: 411, endPoint x: 314, endPoint y: 411, distance: 34.3
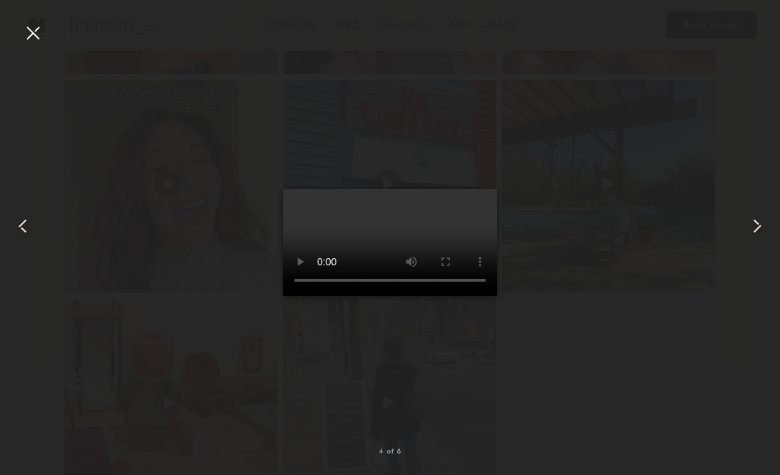
click at [315, 296] on video at bounding box center [390, 242] width 214 height 107
click at [472, 189] on video at bounding box center [390, 242] width 214 height 107
click at [306, 296] on video at bounding box center [390, 242] width 214 height 107
